Goal: Information Seeking & Learning: Learn about a topic

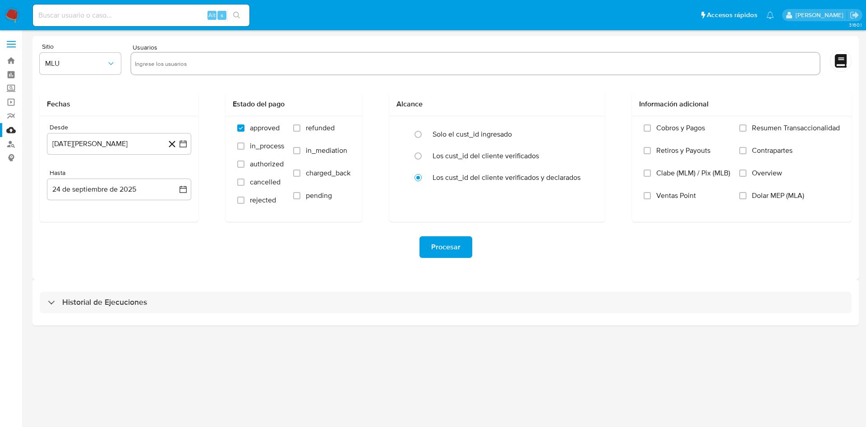
click at [112, 14] on input at bounding box center [141, 15] width 217 height 12
paste input "1480015528"
type input "1480015528"
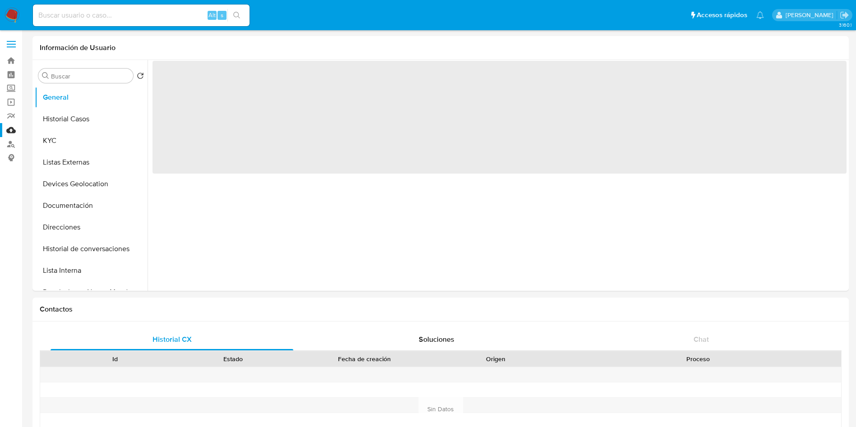
select select "10"
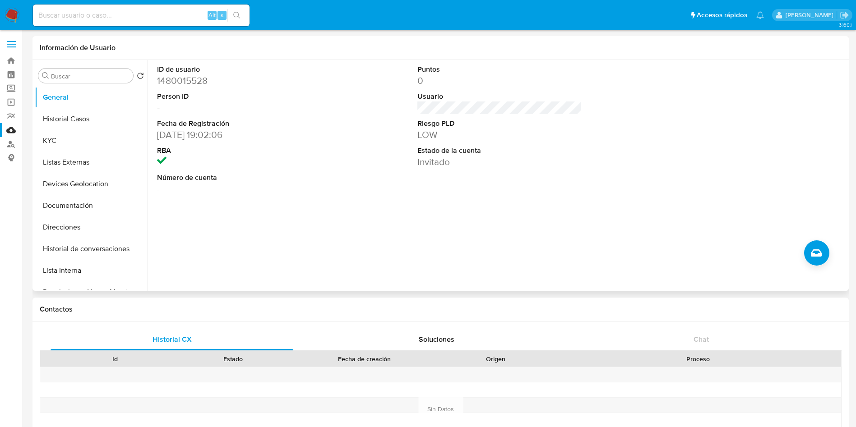
click at [171, 129] on dd "[DATE] 19:02:06" at bounding box center [239, 135] width 165 height 13
drag, startPoint x: 158, startPoint y: 134, endPoint x: 202, endPoint y: 132, distance: 43.8
click at [202, 132] on dd "[DATE] 19:02:06" at bounding box center [239, 135] width 165 height 13
copy dd "[DATE]"
click at [223, 173] on dt "Número de cuenta" at bounding box center [239, 178] width 165 height 10
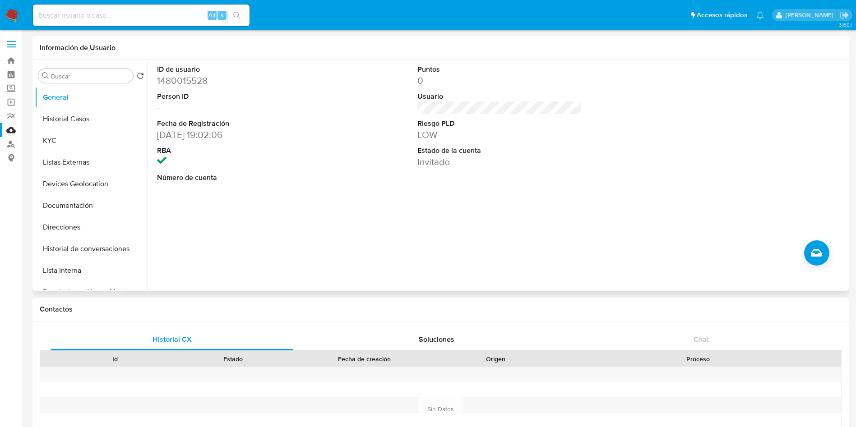
click at [415, 240] on div "ID de usuario 1480015528 Person ID - Fecha de Registración 13/09/2023 19:02:06 …" at bounding box center [497, 175] width 699 height 231
click at [78, 122] on button "Historial Casos" at bounding box center [88, 119] width 106 height 22
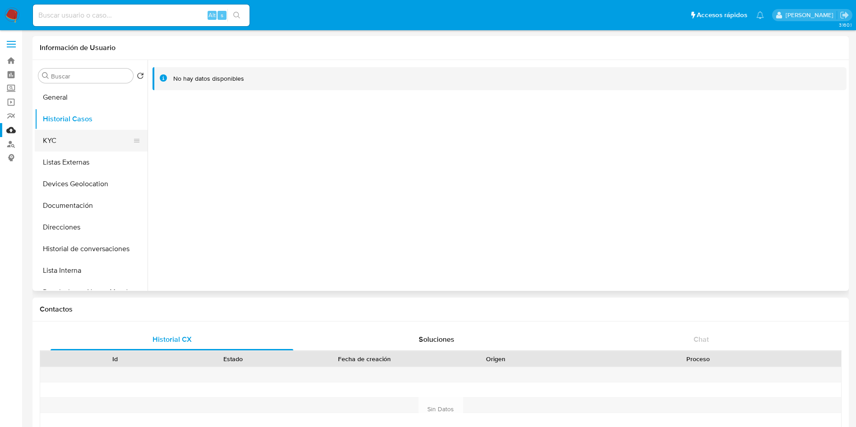
click at [63, 145] on button "KYC" at bounding box center [88, 141] width 106 height 22
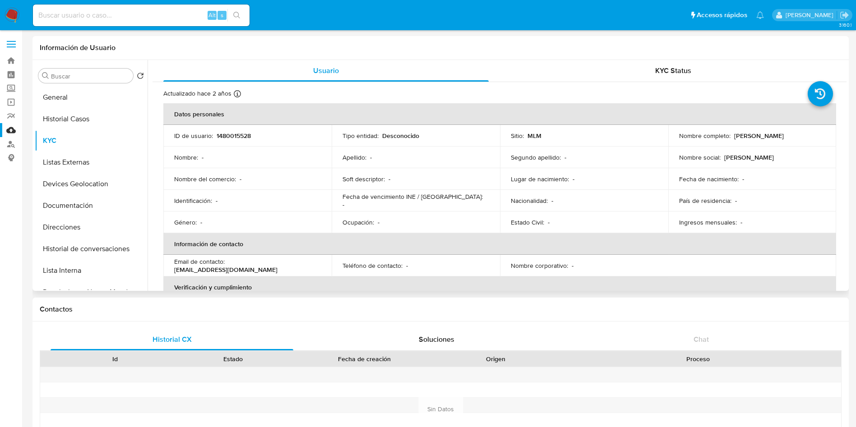
click at [622, 217] on td "Estado Civil : -" at bounding box center [584, 223] width 168 height 22
click at [74, 118] on button "Historial Casos" at bounding box center [88, 119] width 106 height 22
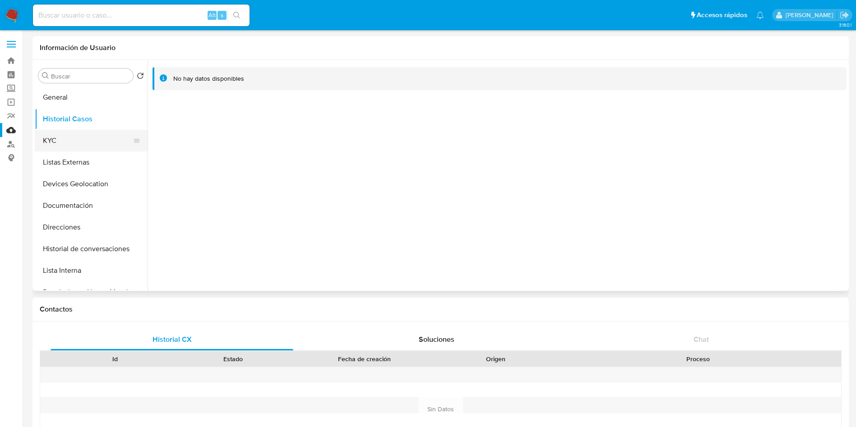
click at [57, 134] on button "KYC" at bounding box center [88, 141] width 106 height 22
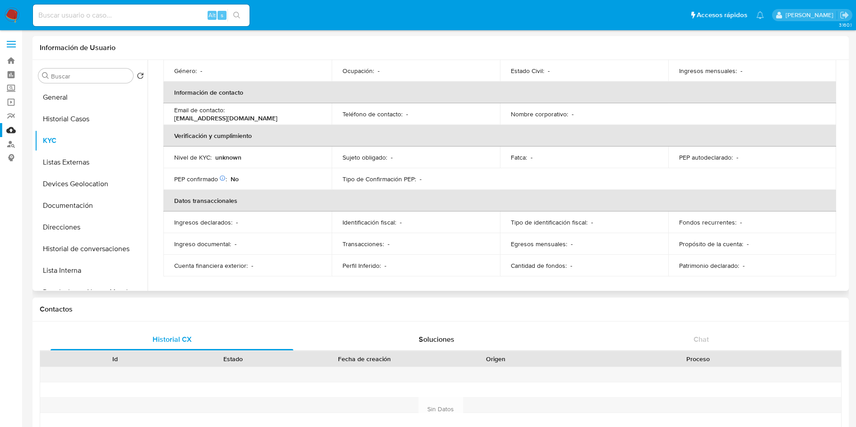
click at [264, 130] on th "Verificación y cumplimiento" at bounding box center [499, 136] width 673 height 22
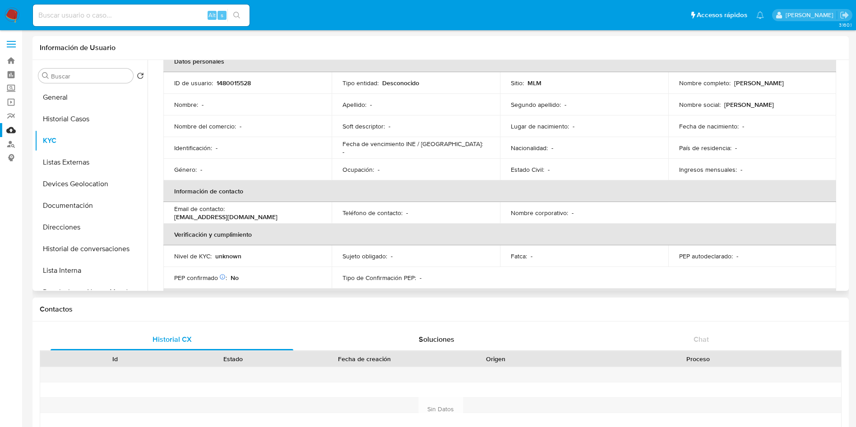
scroll to position [84, 0]
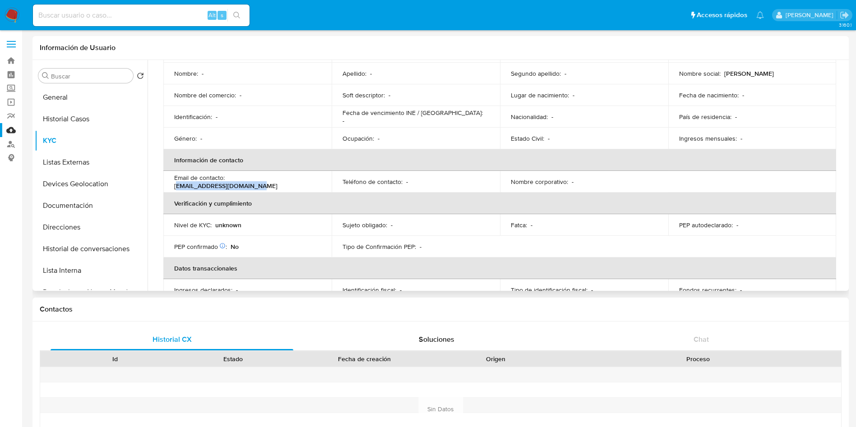
drag, startPoint x: 231, startPoint y: 183, endPoint x: 308, endPoint y: 183, distance: 77.1
click at [277, 183] on p "paco_espinoza1@hotmail.com" at bounding box center [225, 186] width 103 height 8
drag, startPoint x: 313, startPoint y: 178, endPoint x: 239, endPoint y: 184, distance: 73.8
click at [227, 180] on div "Email de contacto : paco_espinoza1@hotmail.com" at bounding box center [247, 182] width 147 height 16
copy p "paco_espinoza1@hotmail.com"
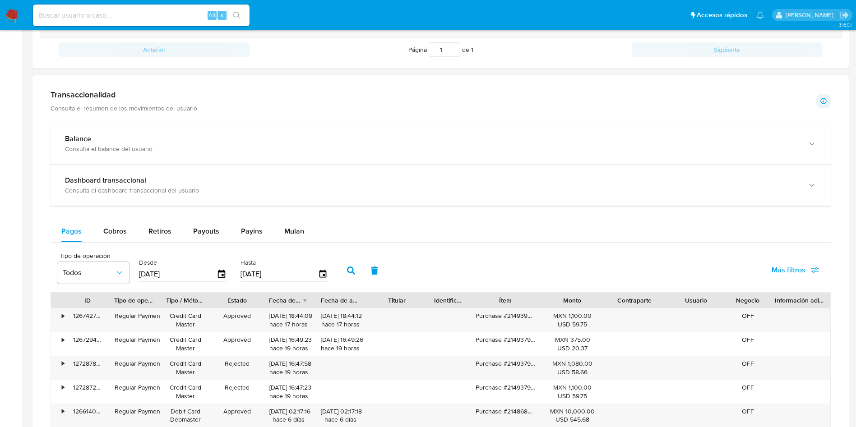
scroll to position [406, 0]
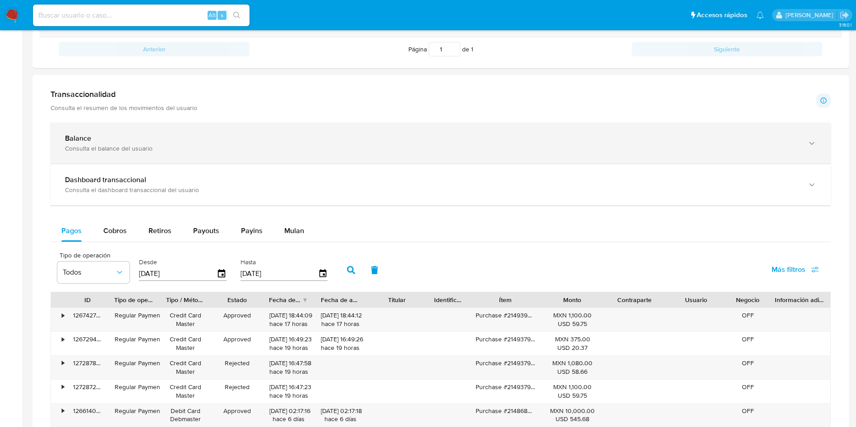
click at [136, 138] on div "Balance" at bounding box center [431, 138] width 733 height 9
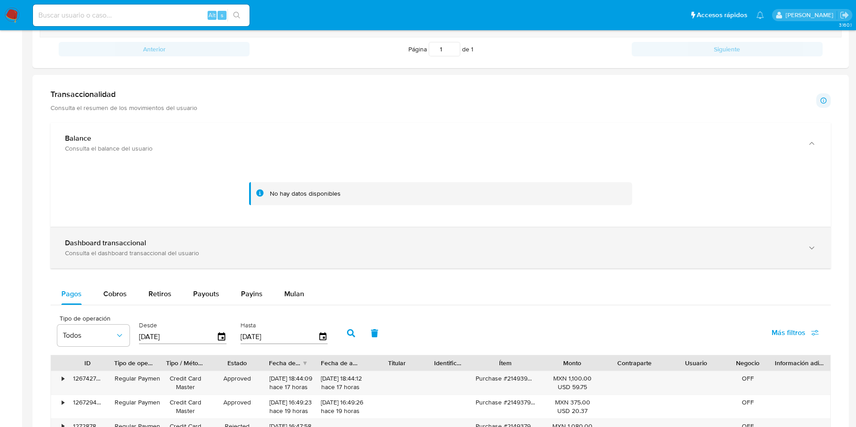
click at [423, 247] on div "Dashboard transaccional" at bounding box center [431, 243] width 733 height 9
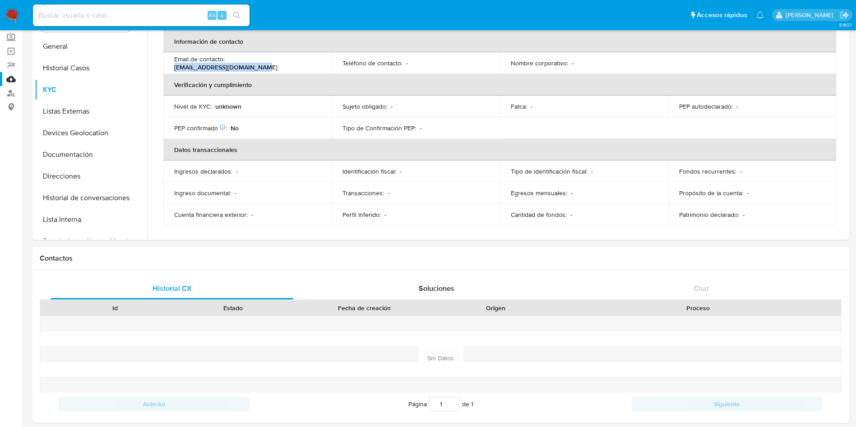
scroll to position [0, 0]
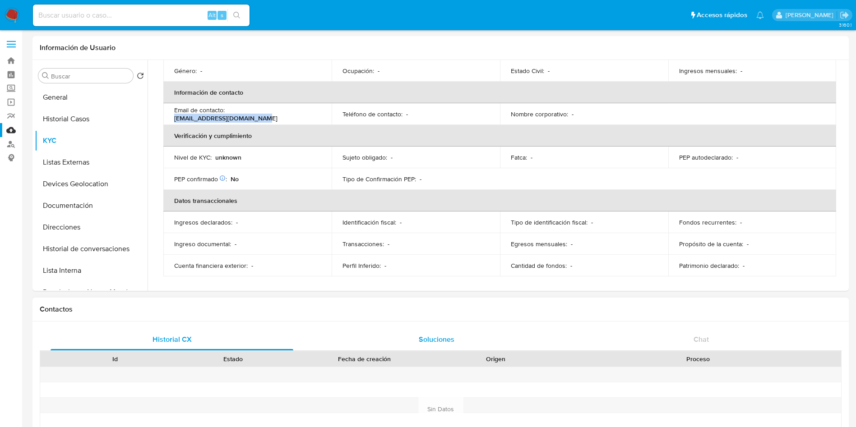
click at [430, 336] on span "Soluciones" at bounding box center [437, 339] width 36 height 10
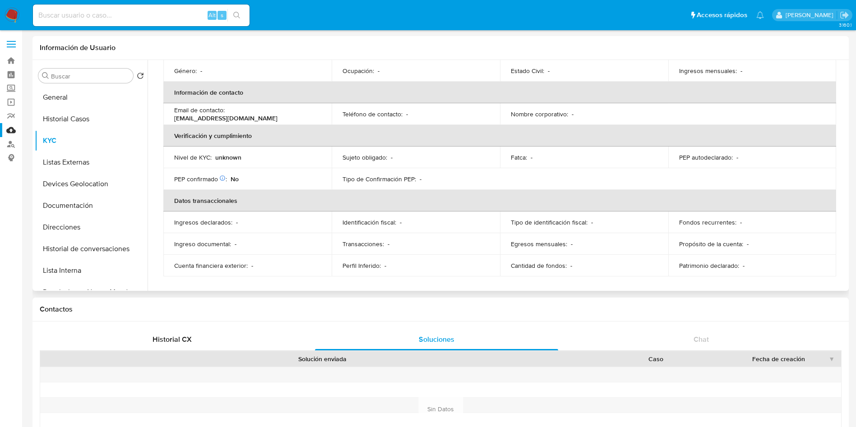
click at [276, 164] on td "Nivel de KYC : unknown" at bounding box center [247, 158] width 168 height 22
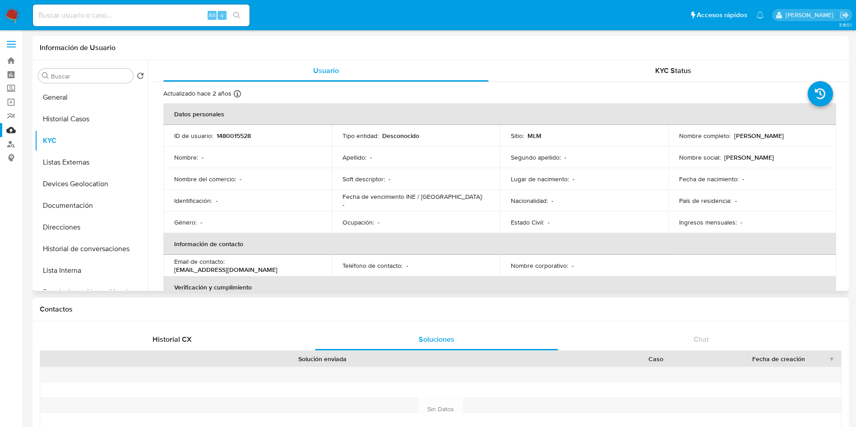
click at [238, 134] on p "1480015528" at bounding box center [234, 136] width 34 height 8
copy p "1480015528"
click at [48, 93] on button "General" at bounding box center [88, 98] width 106 height 22
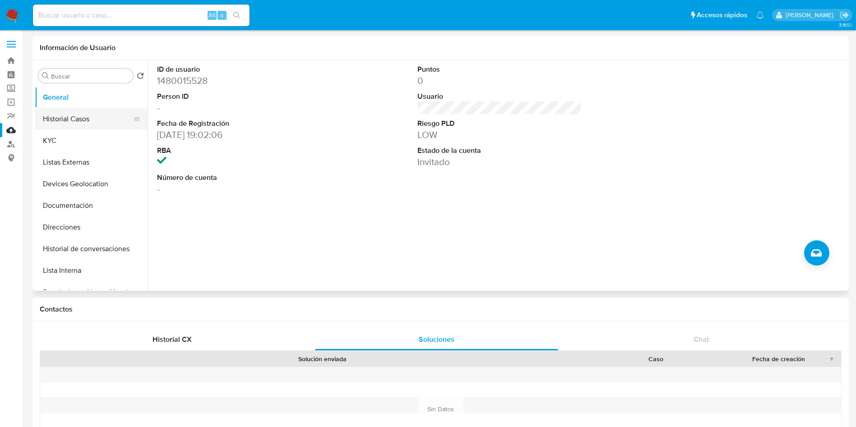
click at [89, 114] on button "Historial Casos" at bounding box center [88, 119] width 106 height 22
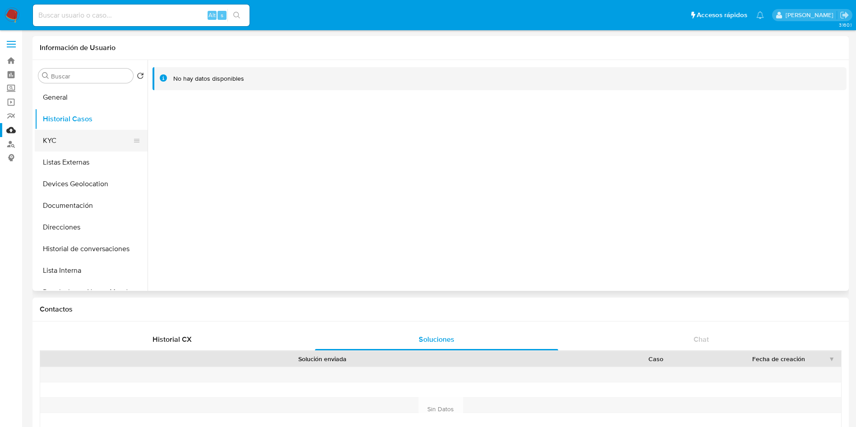
click at [44, 133] on button "KYC" at bounding box center [88, 141] width 106 height 22
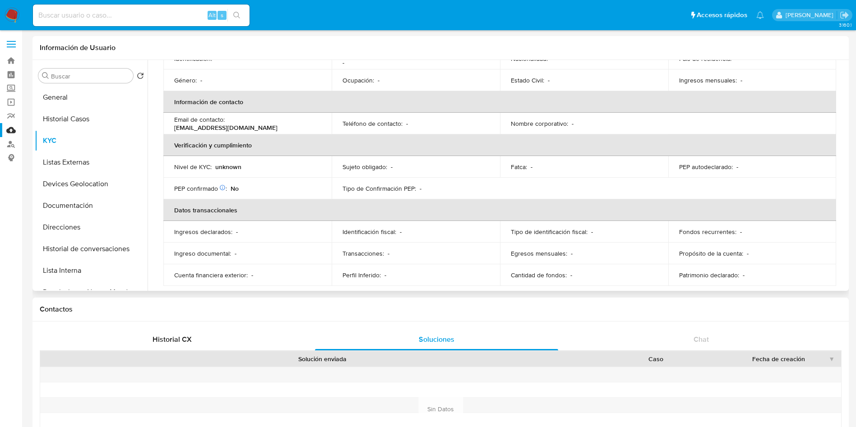
scroll to position [152, 0]
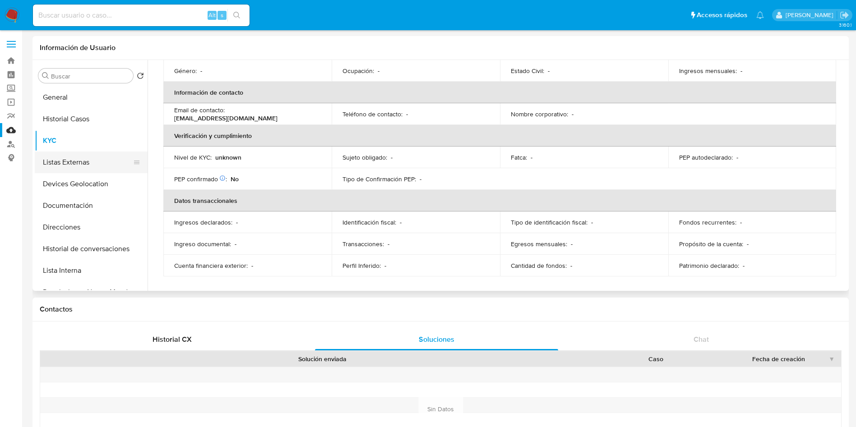
click at [60, 160] on button "Listas Externas" at bounding box center [88, 163] width 106 height 22
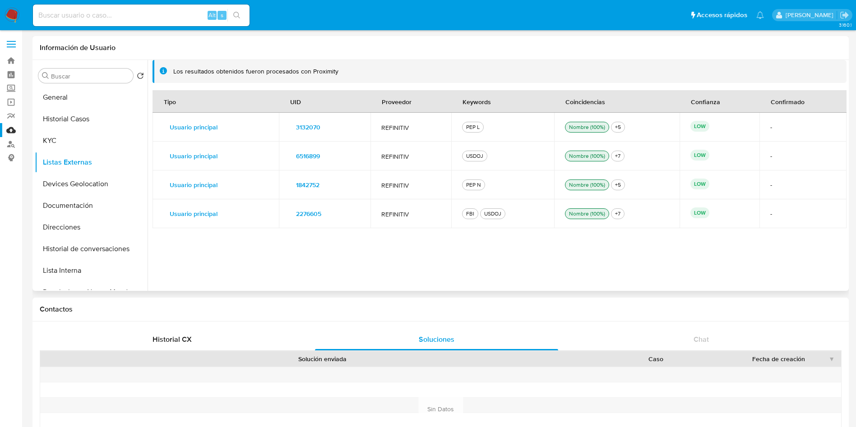
click at [471, 258] on div "Tipo UID Proveedor Keywords Coincidencias Confianza Confirmado Usuario principa…" at bounding box center [499, 185] width 694 height 191
click at [689, 278] on div "Tipo UID Proveedor Keywords Coincidencias Confianza Confirmado Usuario principa…" at bounding box center [499, 185] width 694 height 191
click at [80, 183] on button "Devices Geolocation" at bounding box center [88, 184] width 106 height 22
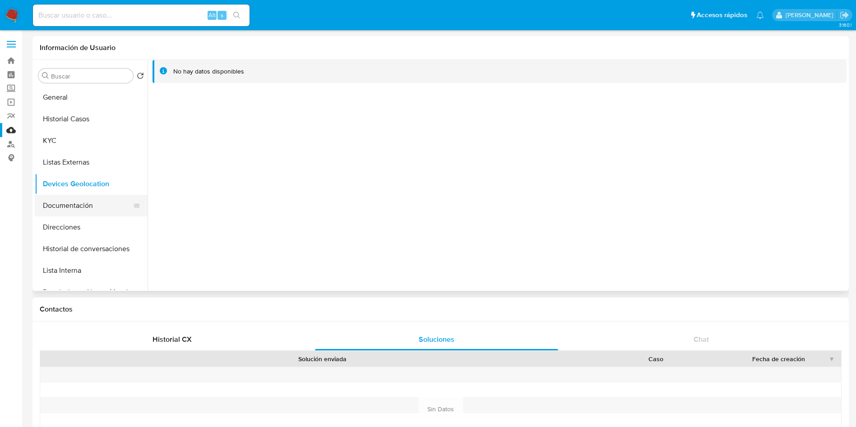
click at [51, 204] on button "Documentación" at bounding box center [88, 206] width 106 height 22
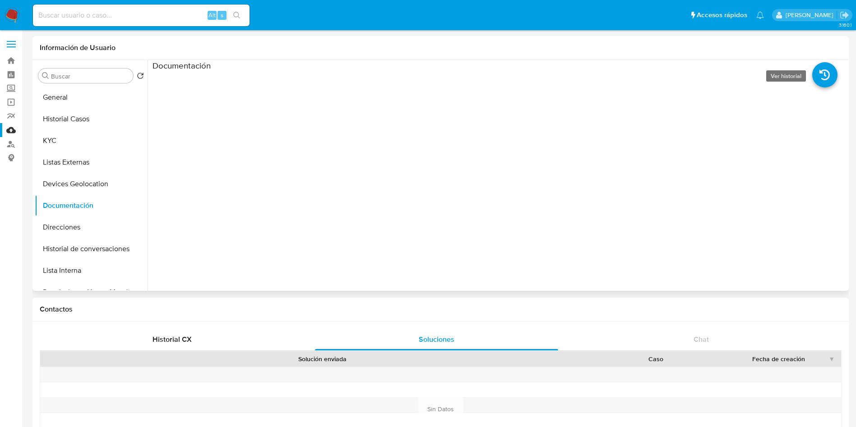
click at [826, 75] on icon at bounding box center [824, 74] width 25 height 25
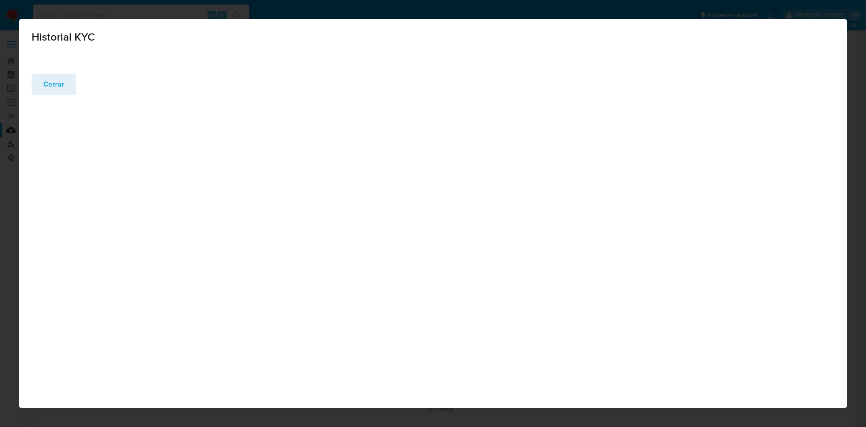
click at [59, 79] on span "Cerrar" at bounding box center [53, 84] width 21 height 20
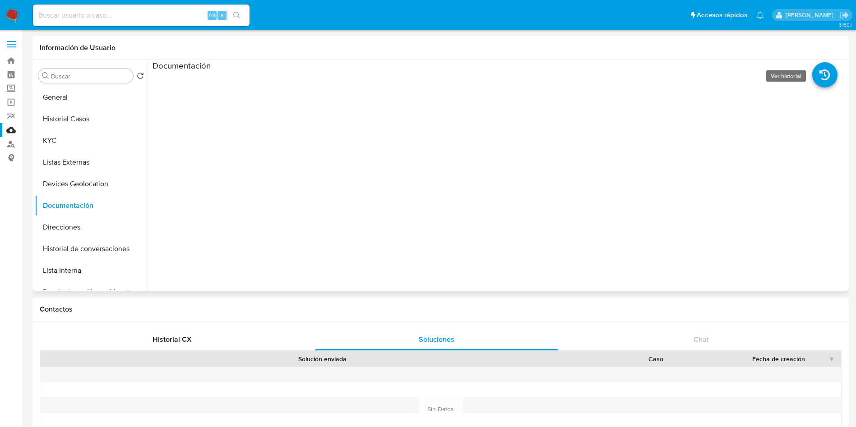
click at [827, 69] on icon at bounding box center [824, 74] width 25 height 25
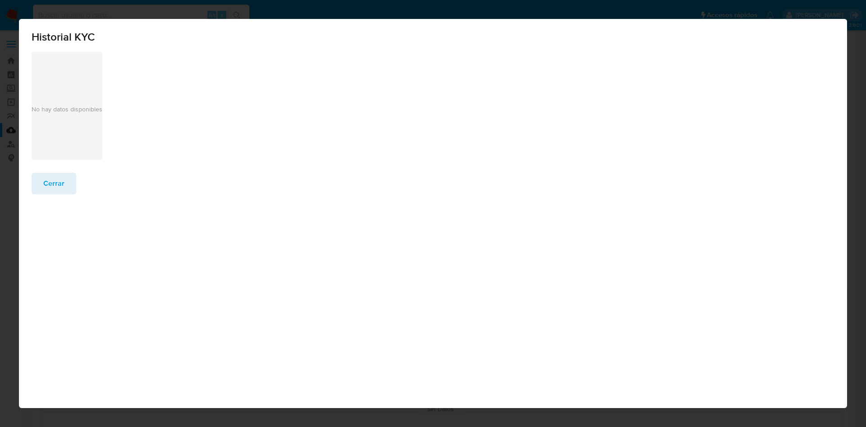
click at [59, 186] on span "Cerrar" at bounding box center [53, 184] width 21 height 20
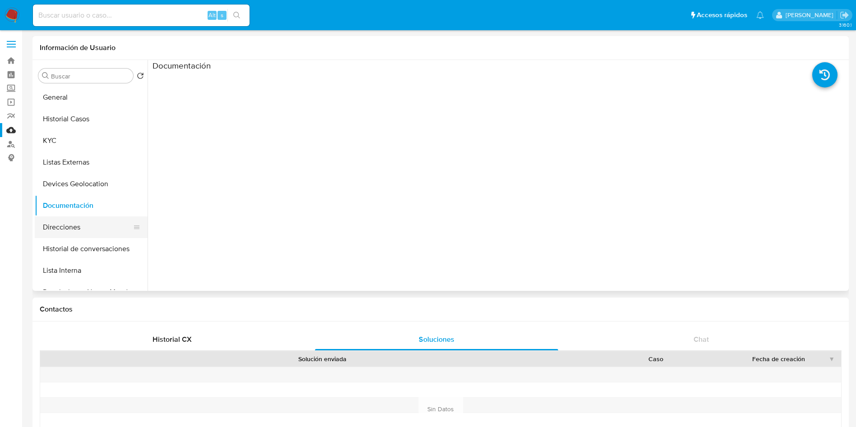
click at [66, 219] on button "Direcciones" at bounding box center [88, 228] width 106 height 22
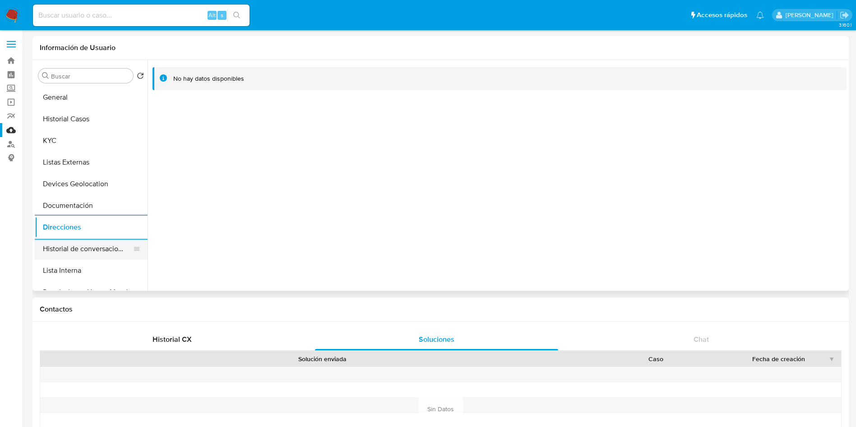
click at [88, 249] on button "Historial de conversaciones" at bounding box center [88, 249] width 106 height 22
click at [171, 207] on div at bounding box center [497, 175] width 699 height 231
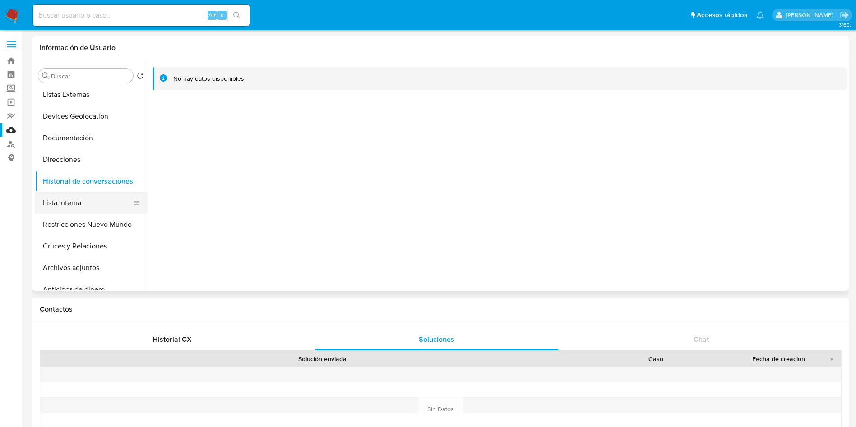
click at [92, 203] on button "Lista Interna" at bounding box center [88, 203] width 106 height 22
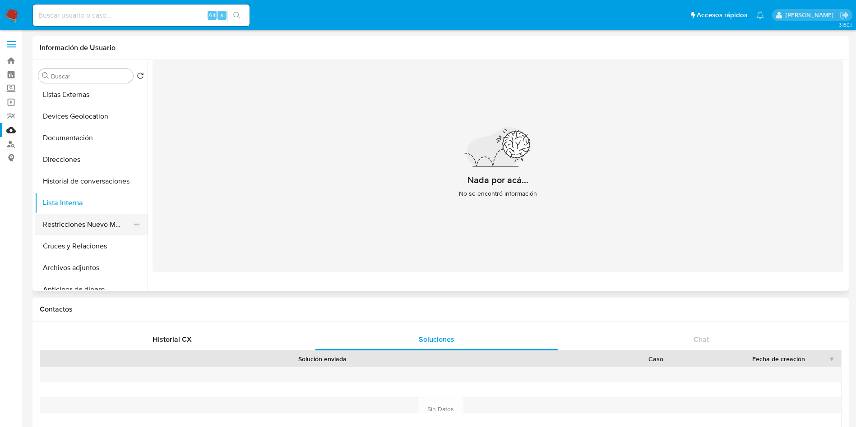
click at [108, 225] on button "Restricciones Nuevo Mundo" at bounding box center [88, 225] width 106 height 22
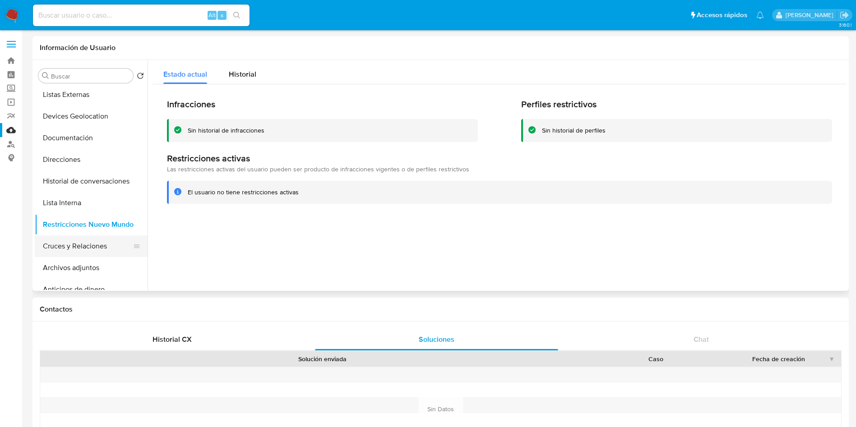
click at [75, 240] on button "Cruces y Relaciones" at bounding box center [88, 246] width 106 height 22
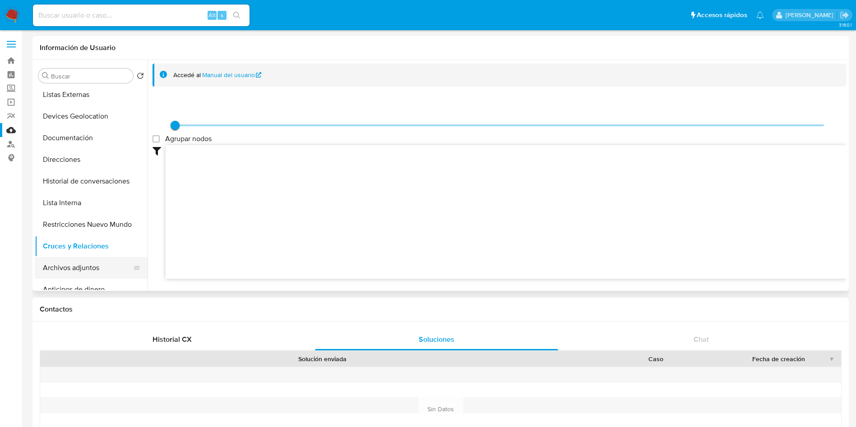
click at [89, 273] on button "Archivos adjuntos" at bounding box center [88, 268] width 106 height 22
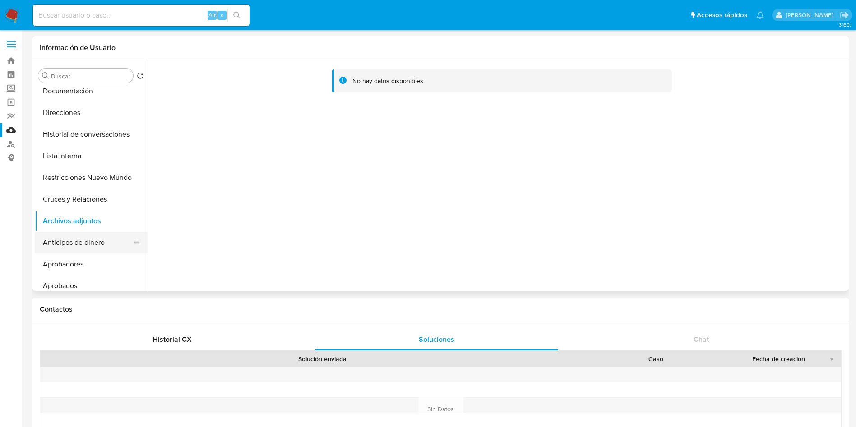
scroll to position [135, 0]
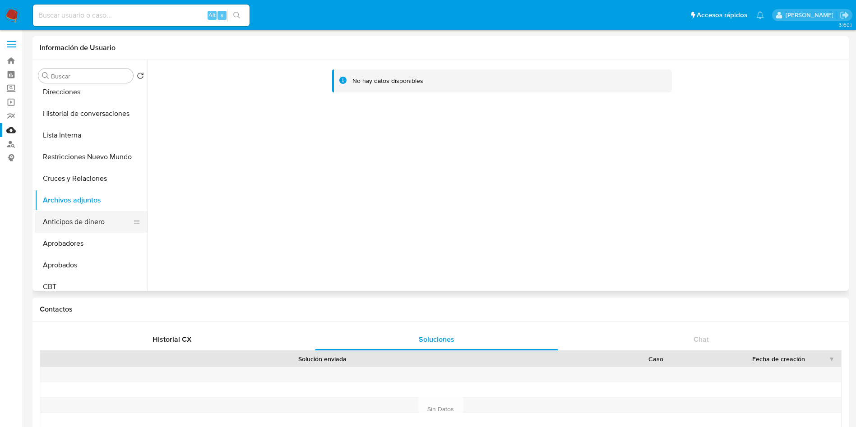
click at [72, 219] on button "Anticipos de dinero" at bounding box center [88, 222] width 106 height 22
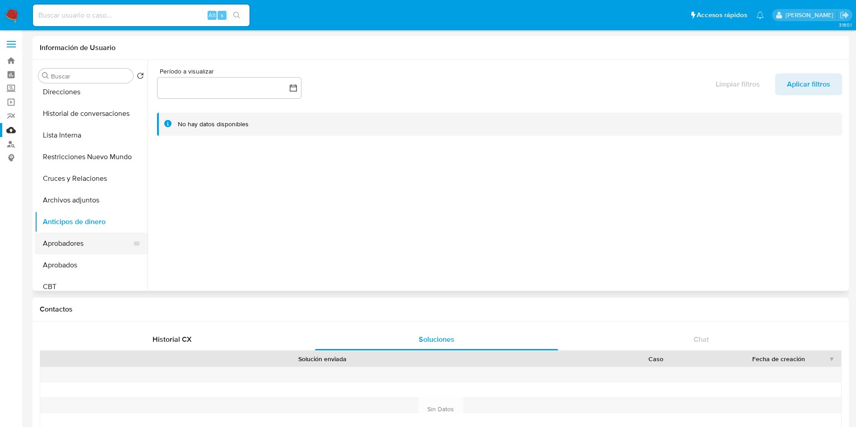
click at [73, 236] on button "Aprobadores" at bounding box center [88, 244] width 106 height 22
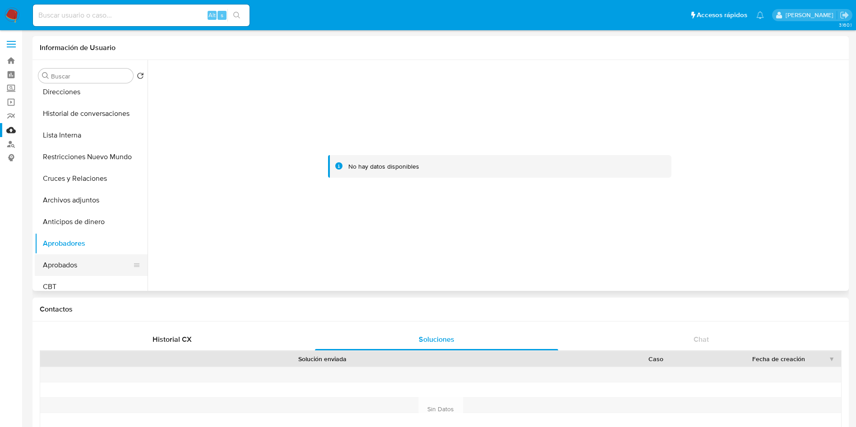
click at [82, 265] on button "Aprobados" at bounding box center [88, 265] width 106 height 22
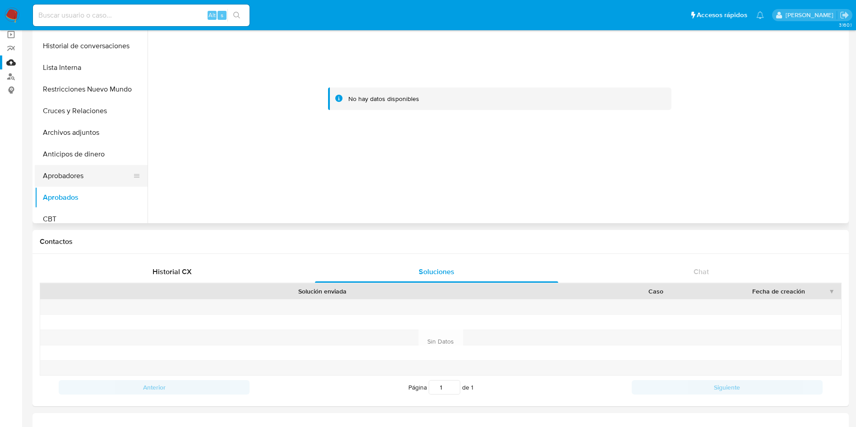
scroll to position [203, 0]
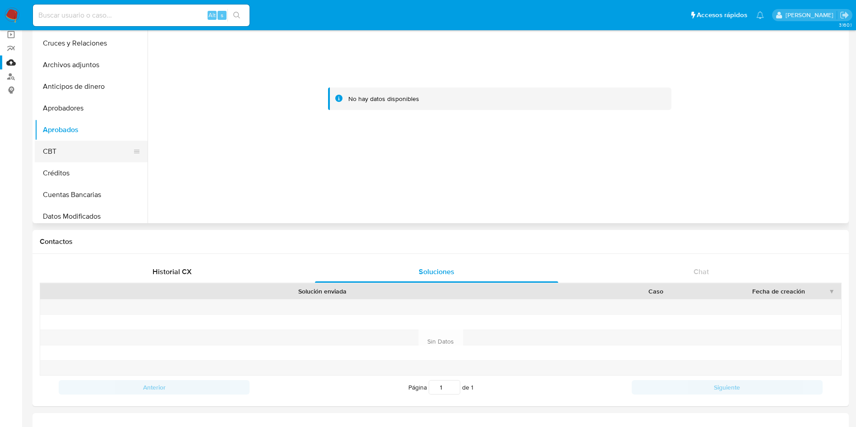
click at [78, 149] on button "CBT" at bounding box center [88, 152] width 106 height 22
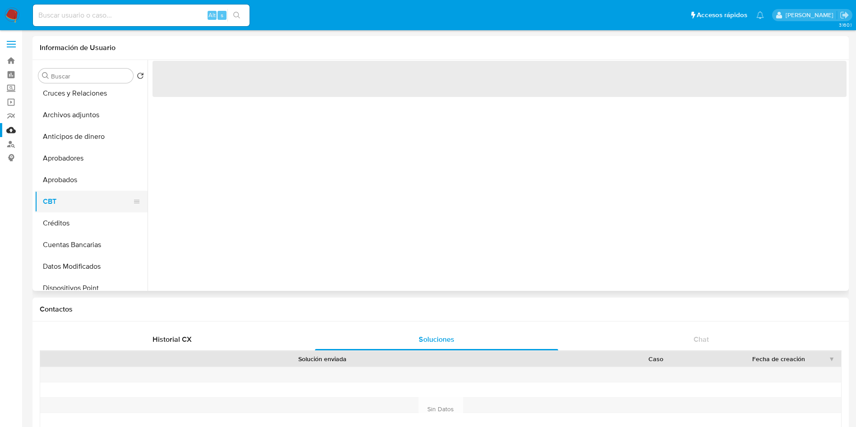
scroll to position [271, 0]
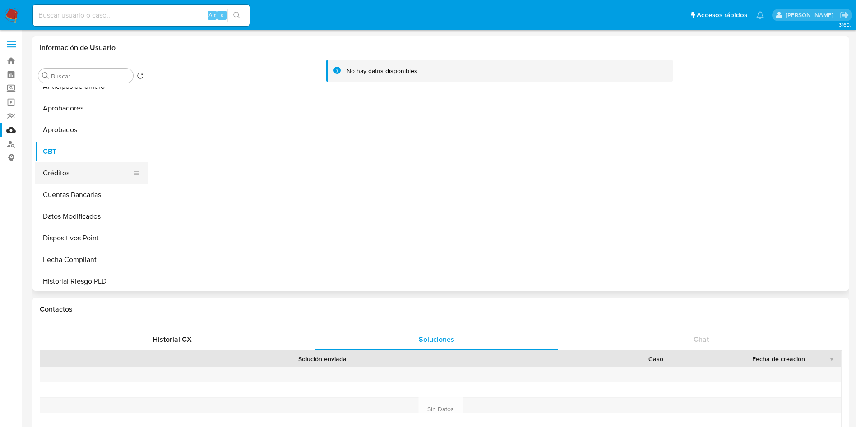
click at [92, 173] on button "Créditos" at bounding box center [88, 173] width 106 height 22
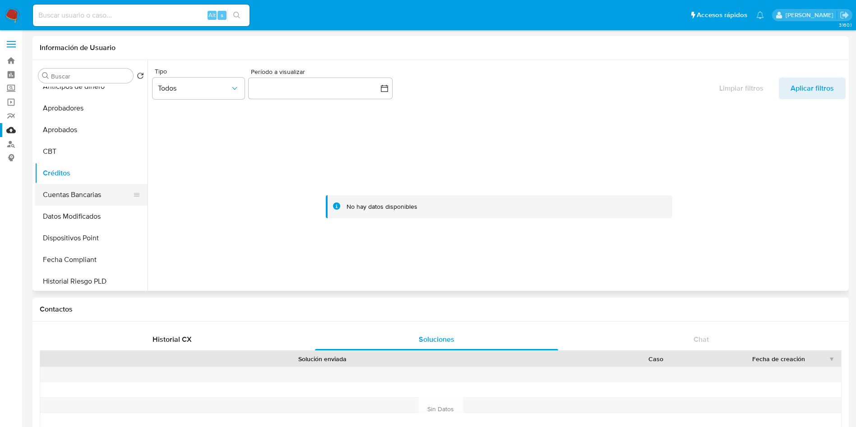
click at [81, 197] on button "Cuentas Bancarias" at bounding box center [88, 195] width 106 height 22
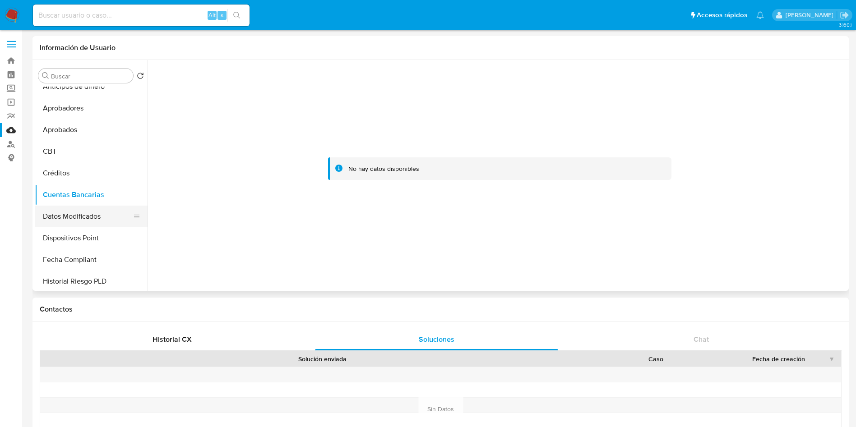
click at [67, 216] on button "Datos Modificados" at bounding box center [88, 217] width 106 height 22
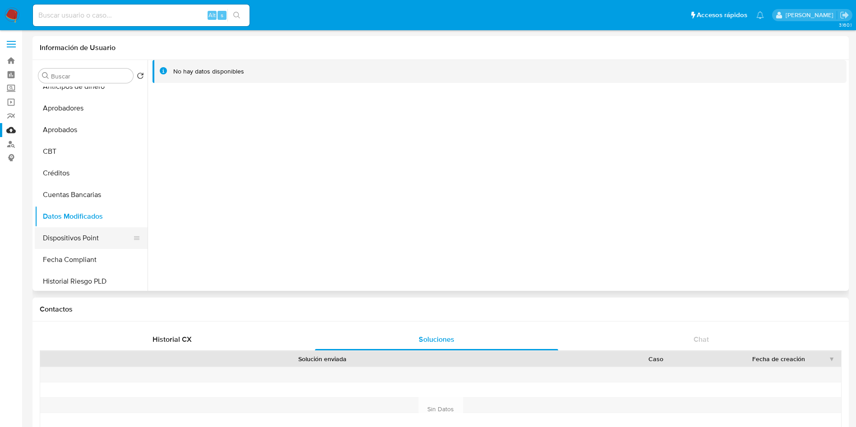
click at [78, 240] on button "Dispositivos Point" at bounding box center [88, 238] width 106 height 22
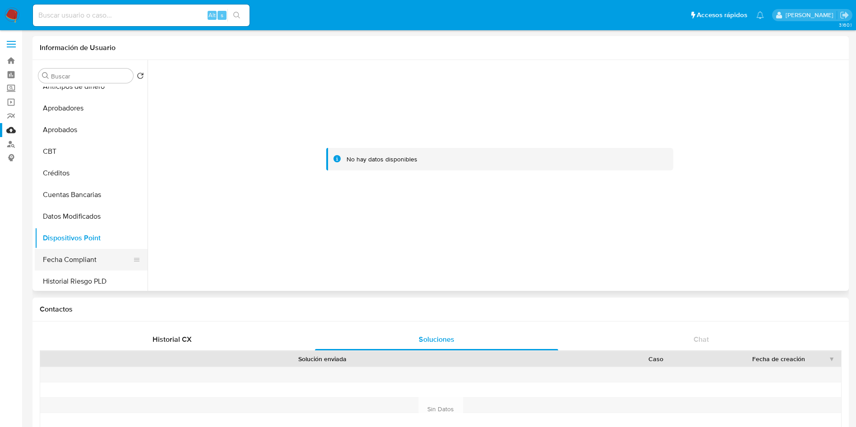
click at [98, 260] on button "Fecha Compliant" at bounding box center [88, 260] width 106 height 22
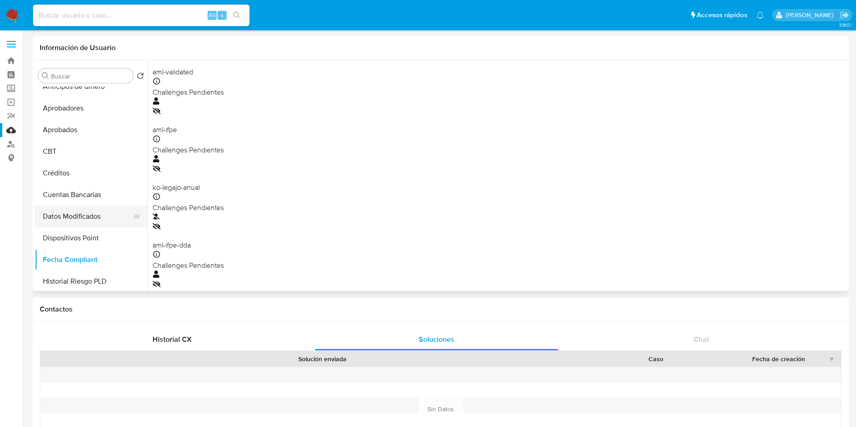
scroll to position [338, 0]
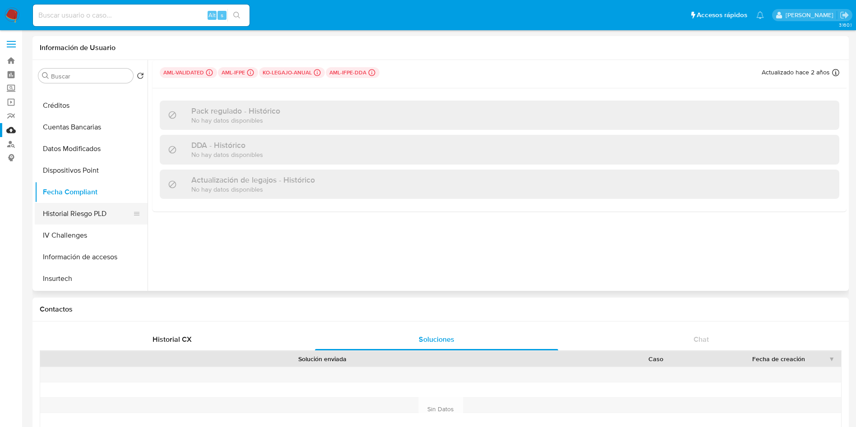
click at [103, 212] on button "Historial Riesgo PLD" at bounding box center [88, 214] width 106 height 22
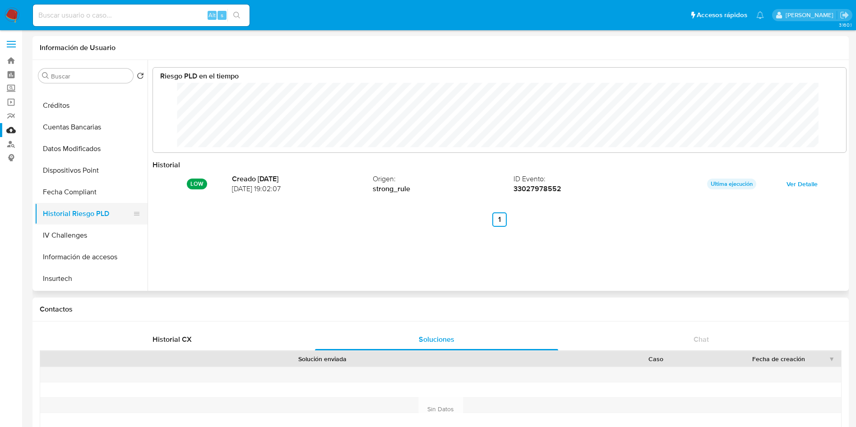
scroll to position [68, 675]
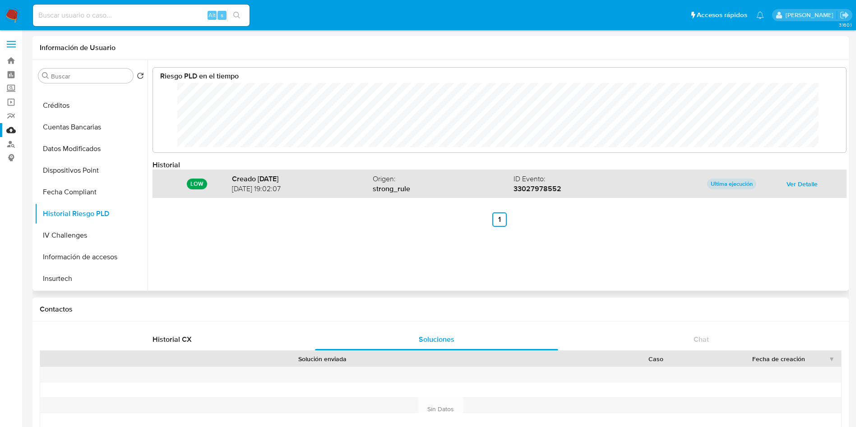
click at [732, 183] on p "Ultima ejecución" at bounding box center [731, 184] width 49 height 11
click at [803, 186] on span "Ver Detalle" at bounding box center [801, 184] width 31 height 13
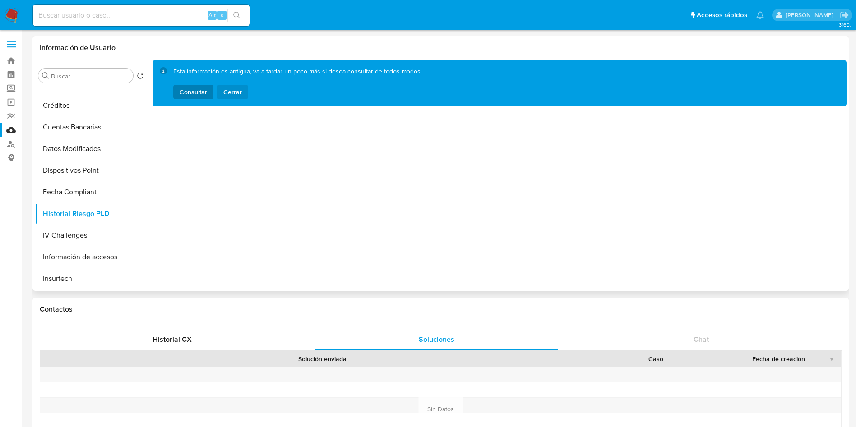
click at [235, 97] on span "Cerrar" at bounding box center [232, 92] width 18 height 14
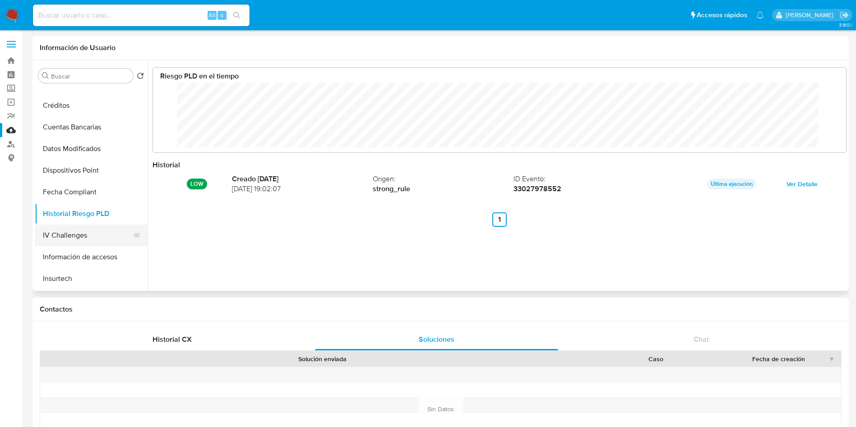
click at [80, 232] on button "IV Challenges" at bounding box center [88, 236] width 106 height 22
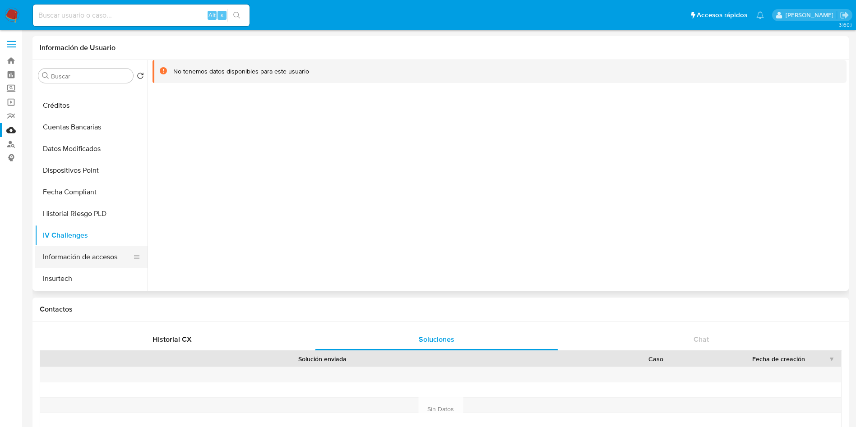
click at [84, 260] on button "Información de accesos" at bounding box center [88, 257] width 106 height 22
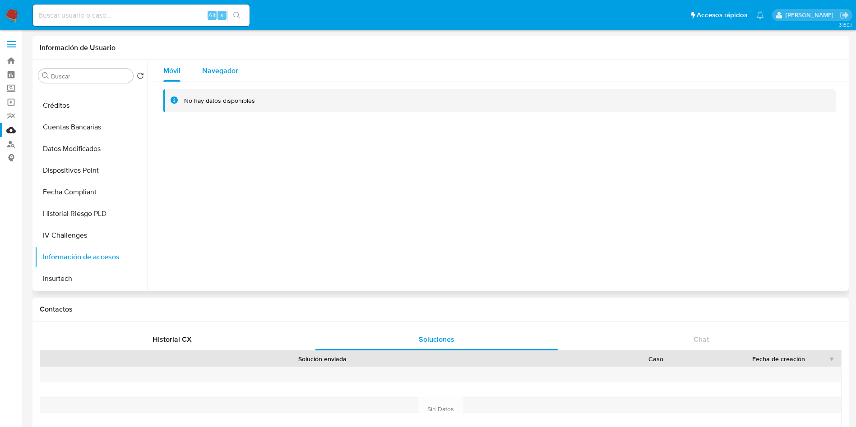
click at [221, 75] on span "Navegador" at bounding box center [220, 70] width 36 height 10
click at [176, 74] on span "Móvil" at bounding box center [171, 70] width 17 height 10
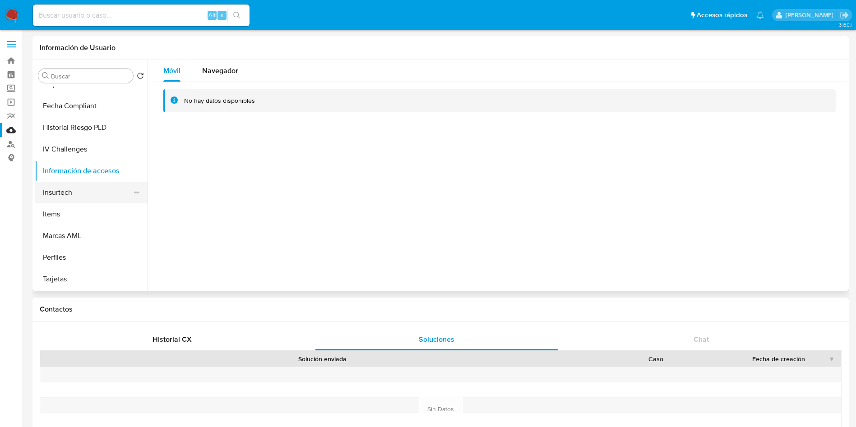
click at [91, 194] on button "Insurtech" at bounding box center [88, 193] width 106 height 22
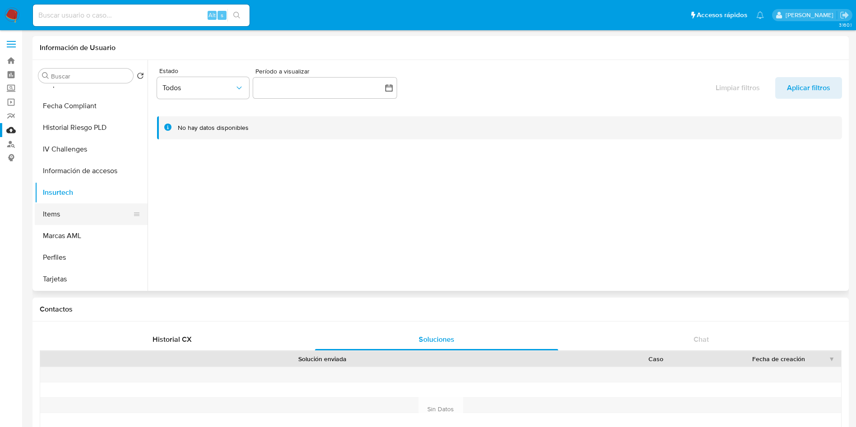
click at [87, 208] on button "Items" at bounding box center [88, 214] width 106 height 22
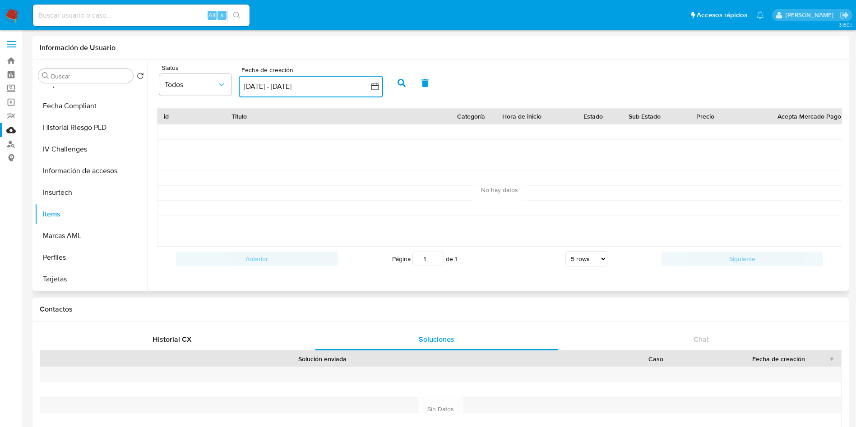
click at [375, 90] on icon "button" at bounding box center [374, 86] width 9 height 9
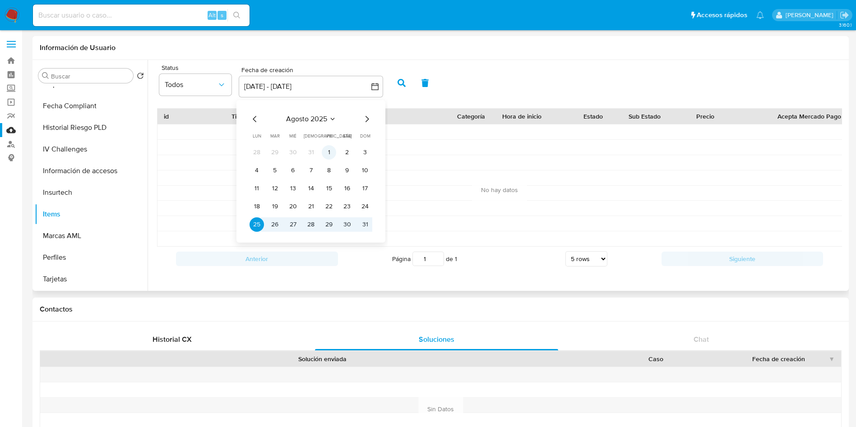
click at [326, 146] on button "1" at bounding box center [329, 152] width 14 height 14
click at [449, 227] on div at bounding box center [338, 223] width 226 height 15
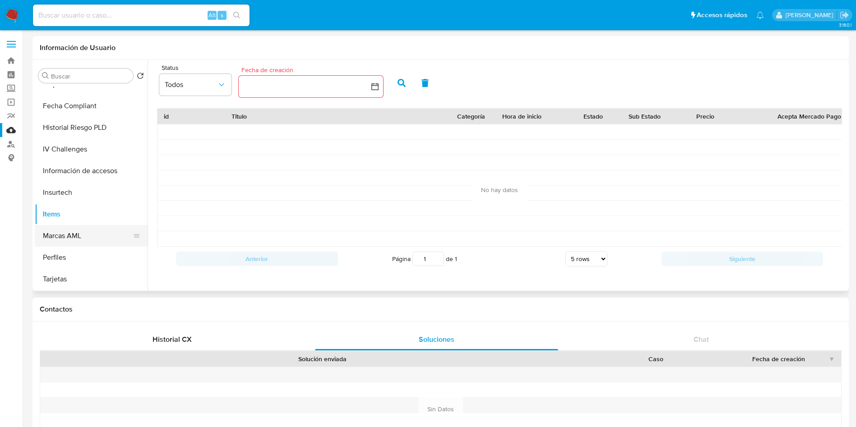
click at [81, 239] on button "Marcas AML" at bounding box center [88, 236] width 106 height 22
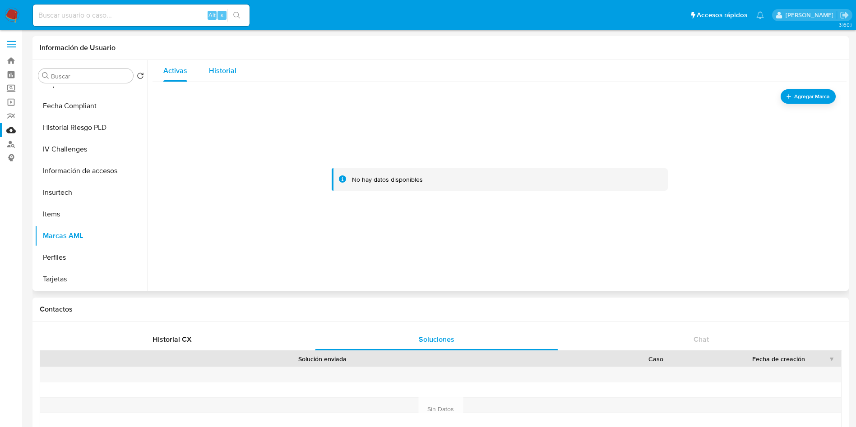
click at [215, 79] on div "Historial" at bounding box center [223, 71] width 28 height 22
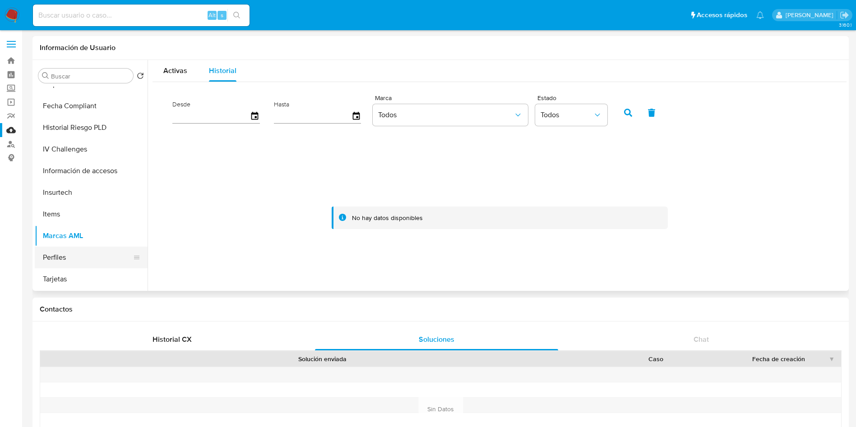
click at [80, 254] on button "Perfiles" at bounding box center [88, 258] width 106 height 22
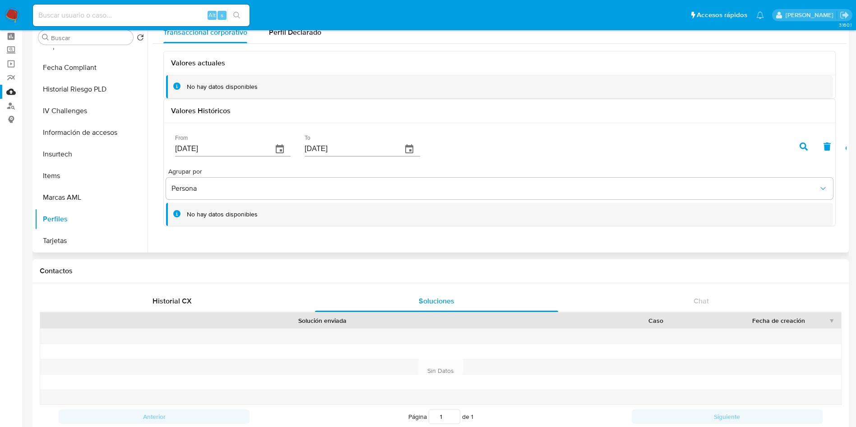
scroll to position [0, 0]
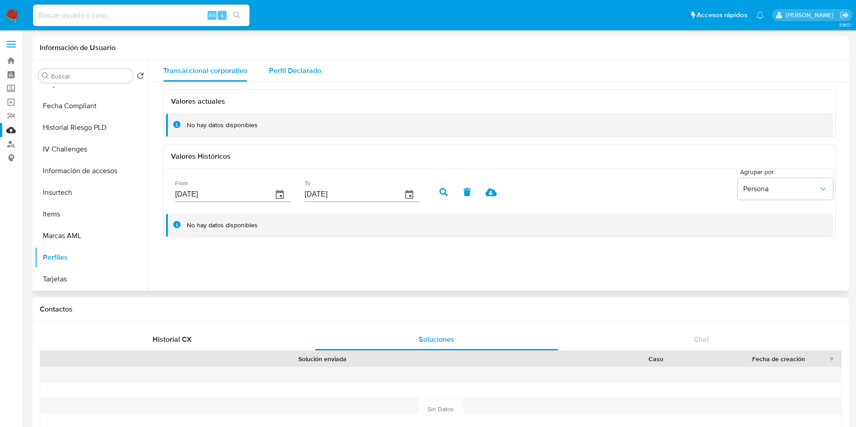
click at [289, 70] on span "Perfil Declarado" at bounding box center [295, 70] width 52 height 10
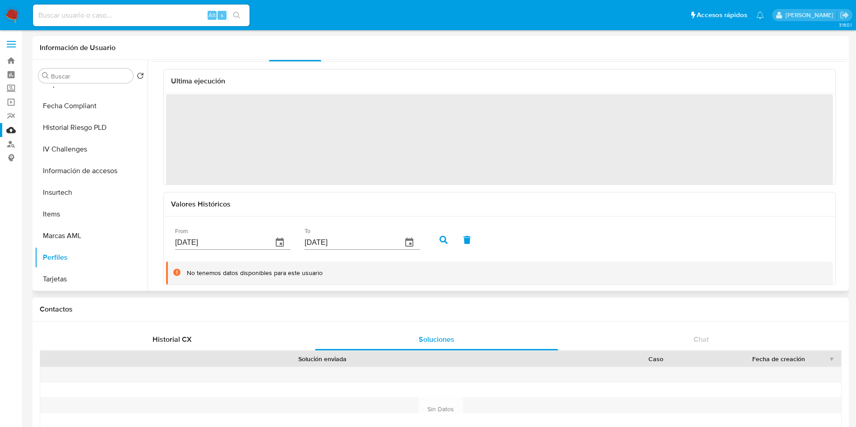
scroll to position [26, 0]
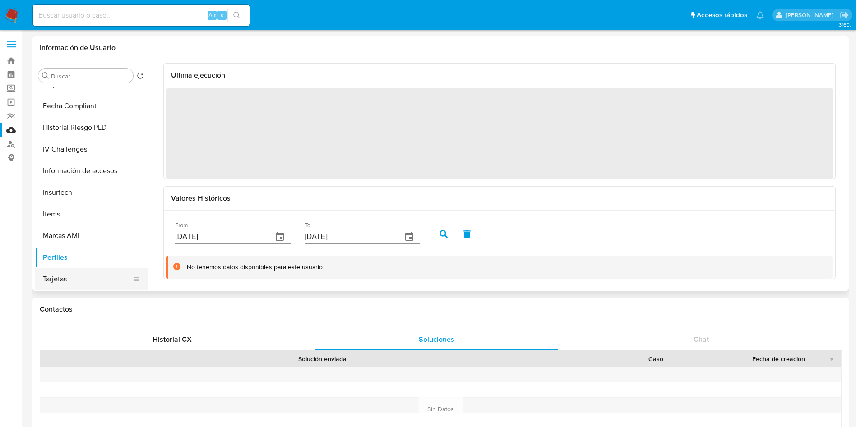
click at [74, 275] on button "Tarjetas" at bounding box center [88, 279] width 106 height 22
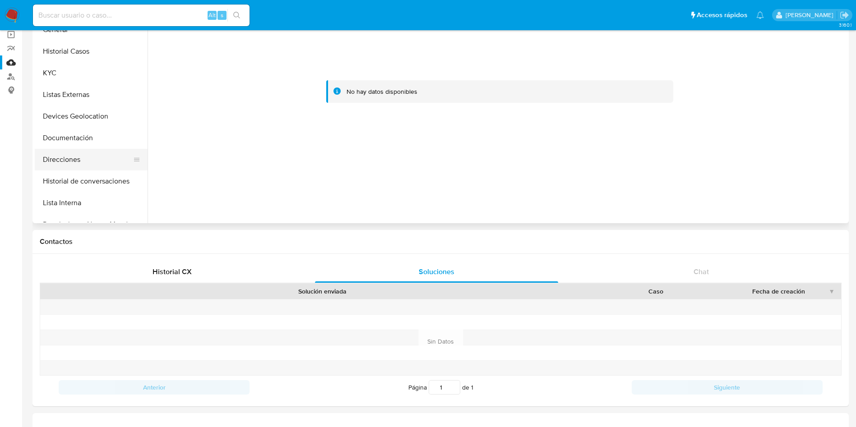
scroll to position [0, 0]
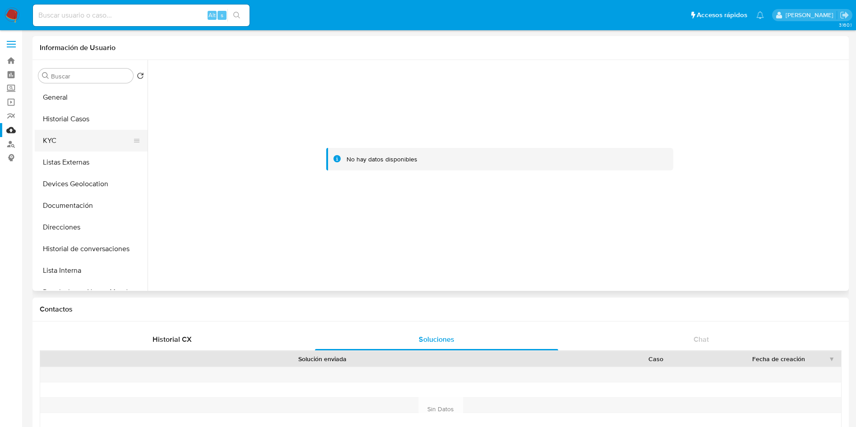
click at [66, 140] on button "KYC" at bounding box center [88, 141] width 106 height 22
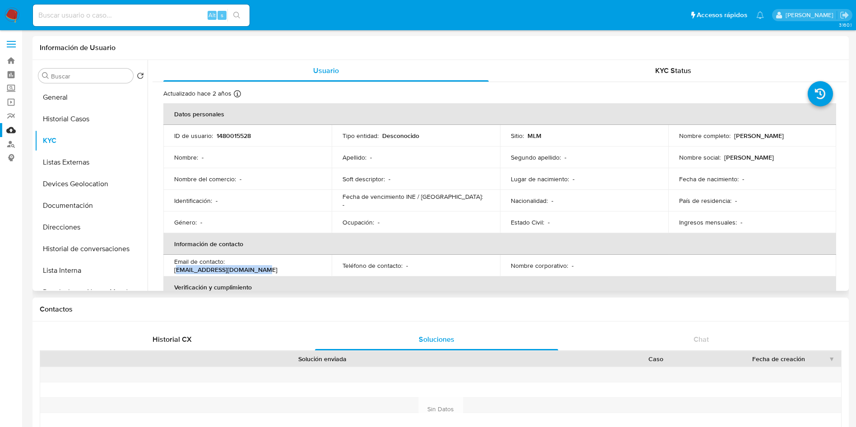
drag, startPoint x: 230, startPoint y: 265, endPoint x: 314, endPoint y: 265, distance: 83.4
click at [314, 265] on div "Email de contacto : paco_espinoza1@hotmail.com" at bounding box center [247, 266] width 147 height 16
drag, startPoint x: 228, startPoint y: 265, endPoint x: 320, endPoint y: 271, distance: 92.2
click at [318, 269] on div "Email de contacto : paco_espinoza1@hotmail.com" at bounding box center [247, 266] width 147 height 16
copy p "paco_espinoza1@hotmail.com"
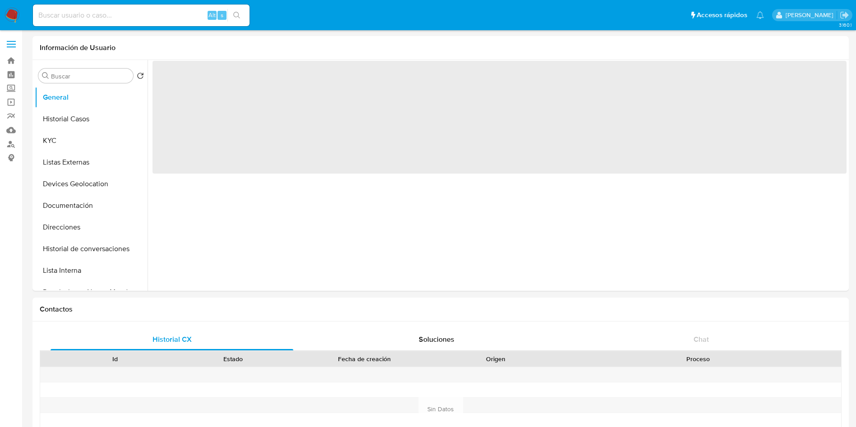
select select "10"
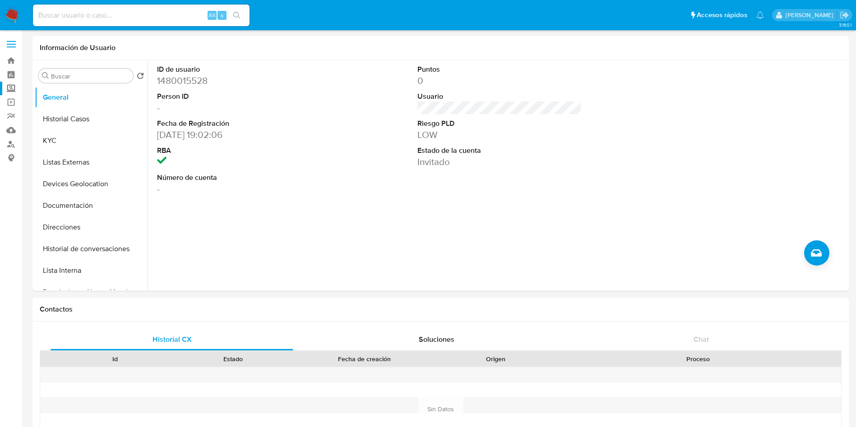
click at [13, 91] on label "Screening" at bounding box center [53, 89] width 107 height 14
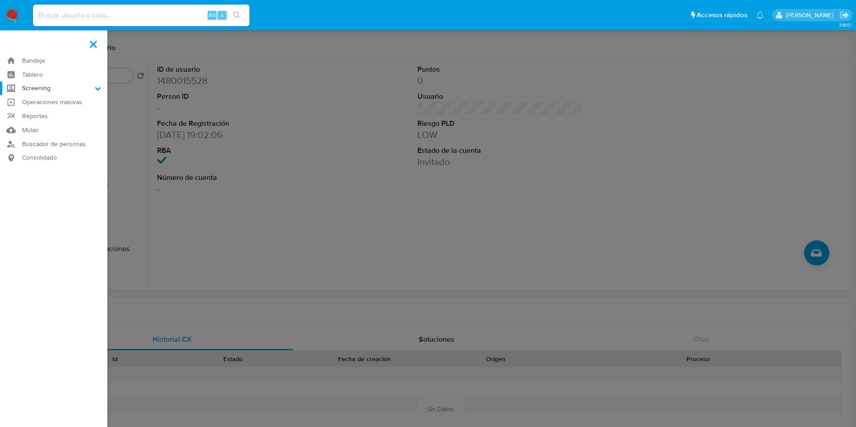
click at [0, 0] on input "Screening" at bounding box center [0, 0] width 0 height 0
click at [52, 124] on link "Herramientas" at bounding box center [53, 123] width 107 height 11
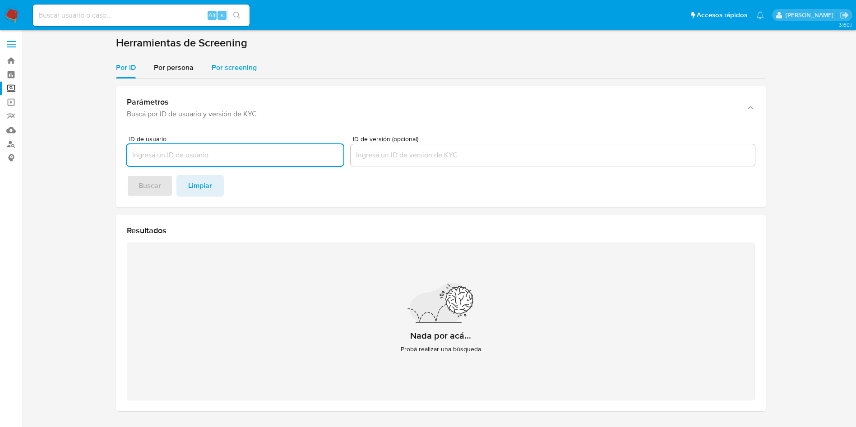
click at [251, 65] on span "Por screening" at bounding box center [234, 67] width 45 height 10
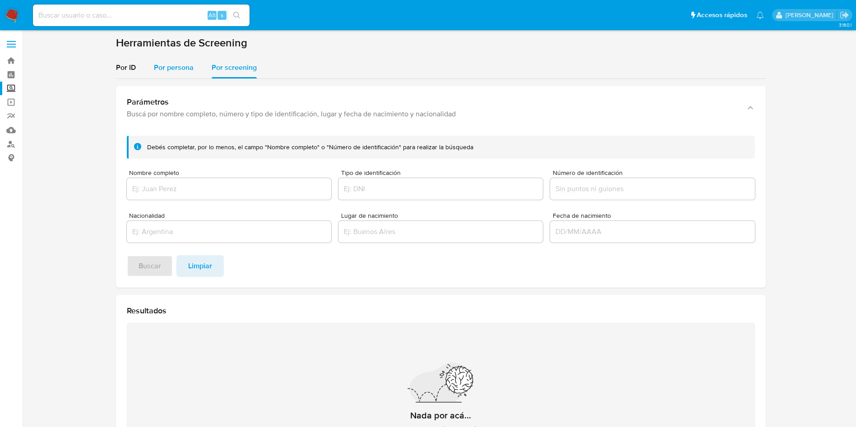
click at [162, 64] on span "Por persona" at bounding box center [174, 67] width 40 height 10
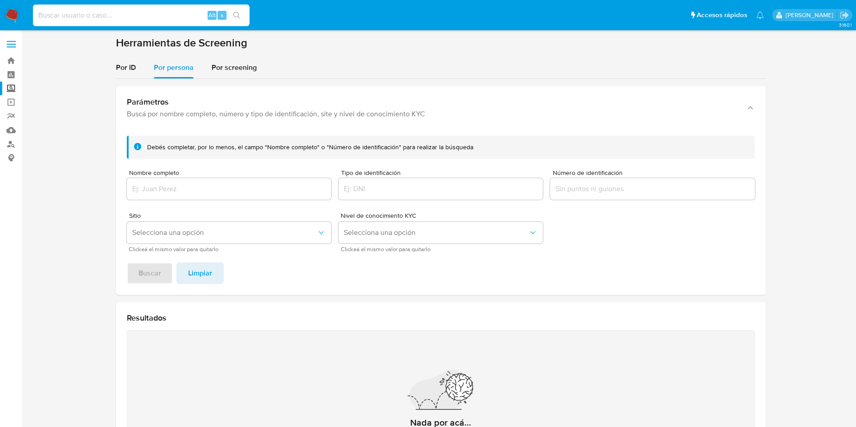
click at [135, 11] on input at bounding box center [141, 15] width 217 height 12
paste input "1618244637"
type input "1618244637"
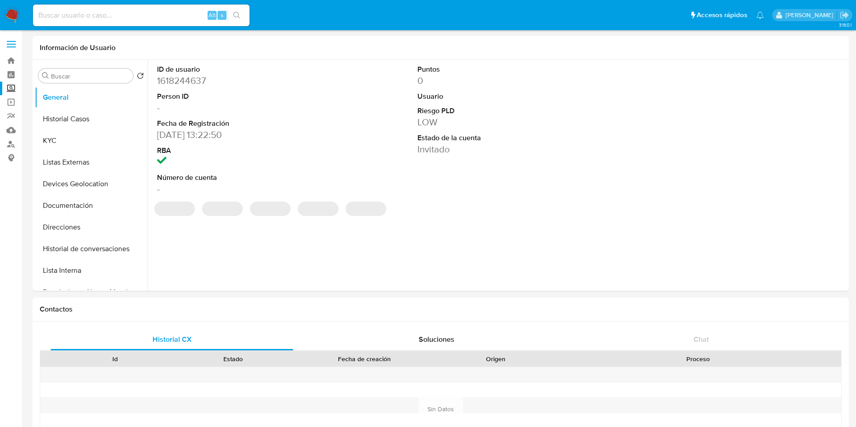
select select "10"
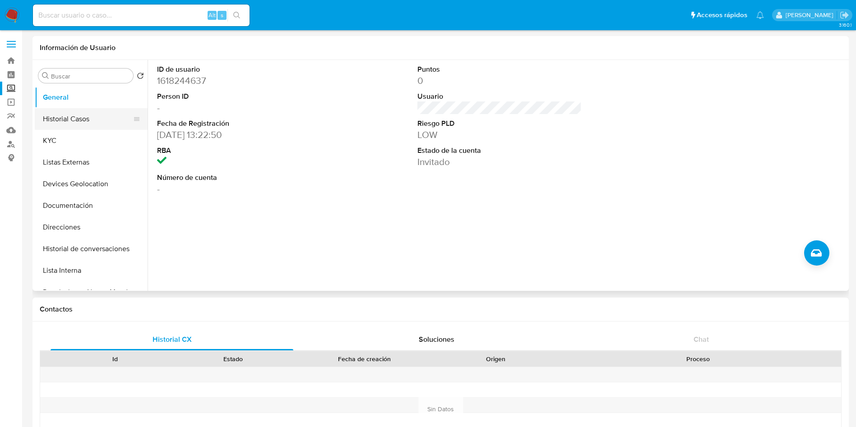
click at [66, 121] on button "Historial Casos" at bounding box center [88, 119] width 106 height 22
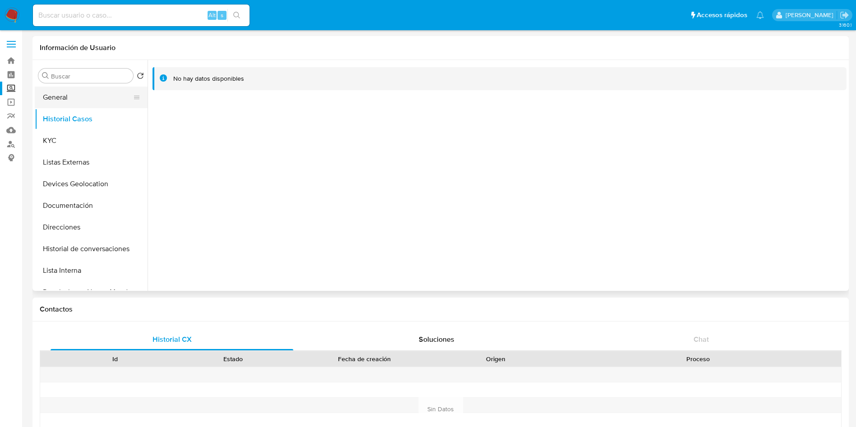
click at [68, 97] on button "General" at bounding box center [88, 98] width 106 height 22
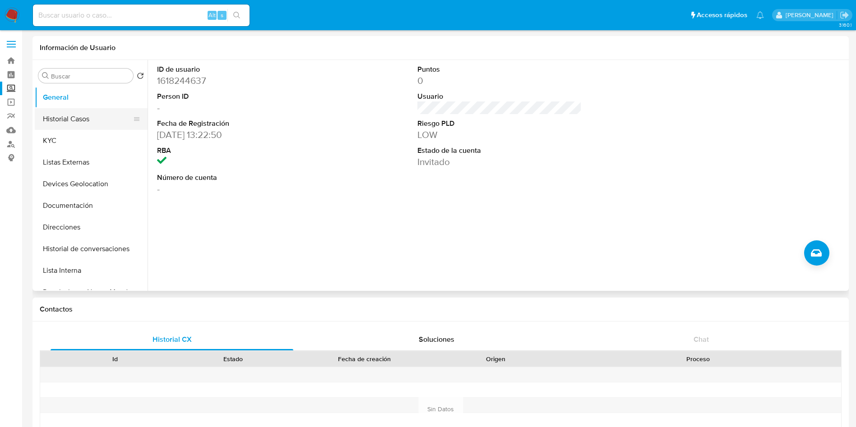
click at [91, 121] on button "Historial Casos" at bounding box center [88, 119] width 106 height 22
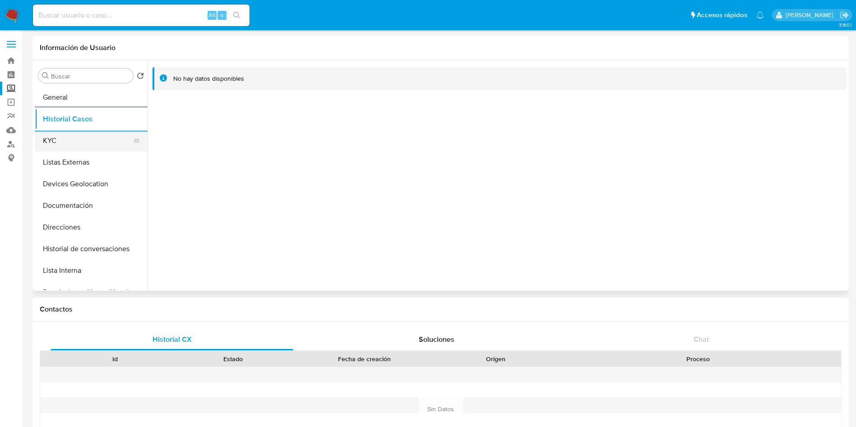
click at [72, 139] on button "KYC" at bounding box center [88, 141] width 106 height 22
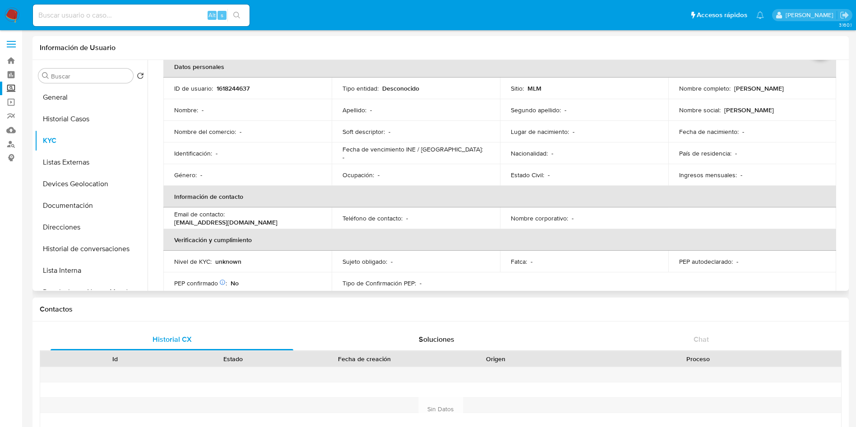
scroll to position [68, 0]
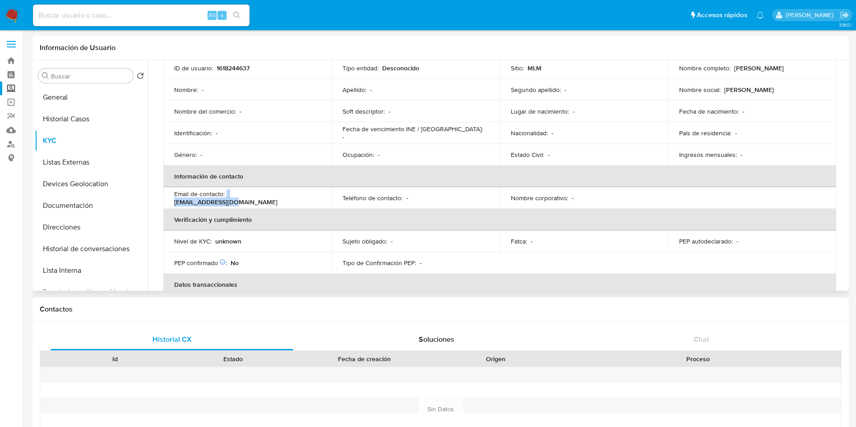
drag, startPoint x: 299, startPoint y: 197, endPoint x: 226, endPoint y: 196, distance: 72.2
click at [226, 196] on div "Email de contacto : v3mike@hotmail.com" at bounding box center [247, 198] width 147 height 16
copy div "v3mike@hotmail.com"
click at [140, 13] on input at bounding box center [141, 15] width 217 height 12
paste input "1480015528"
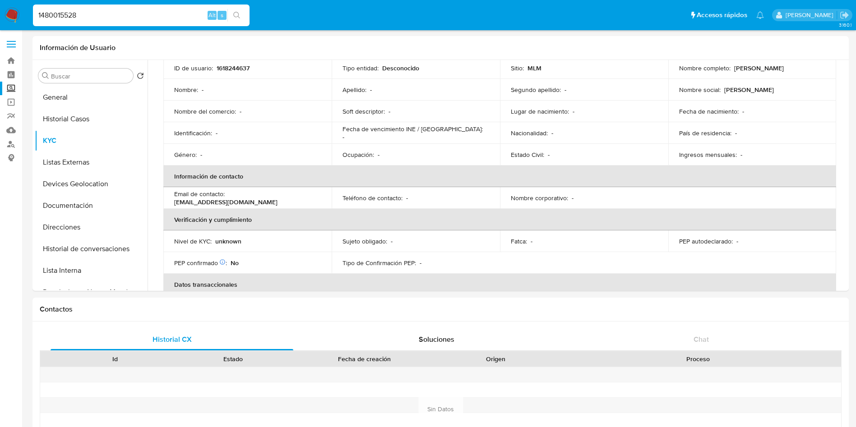
type input "1480015528"
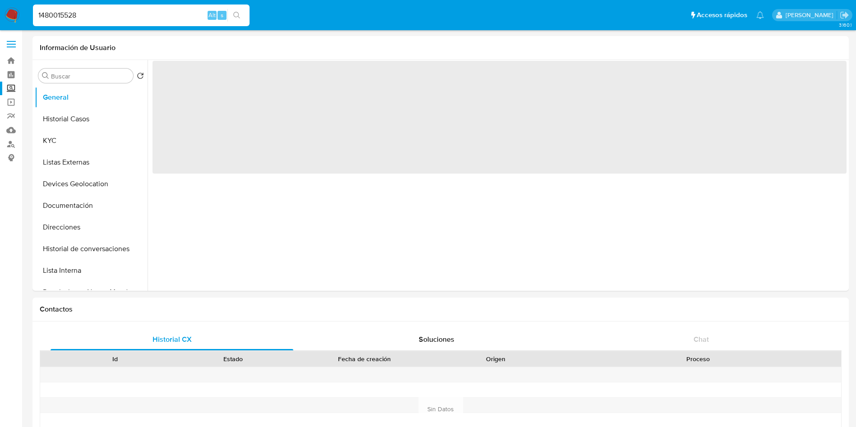
select select "10"
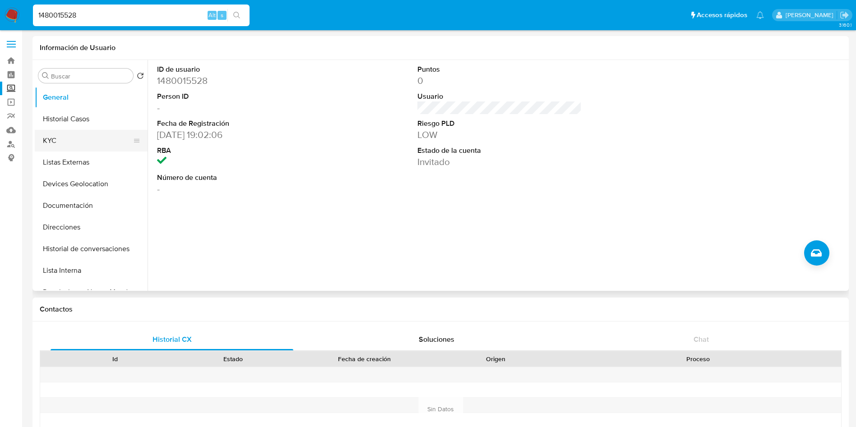
click at [89, 139] on button "KYC" at bounding box center [88, 141] width 106 height 22
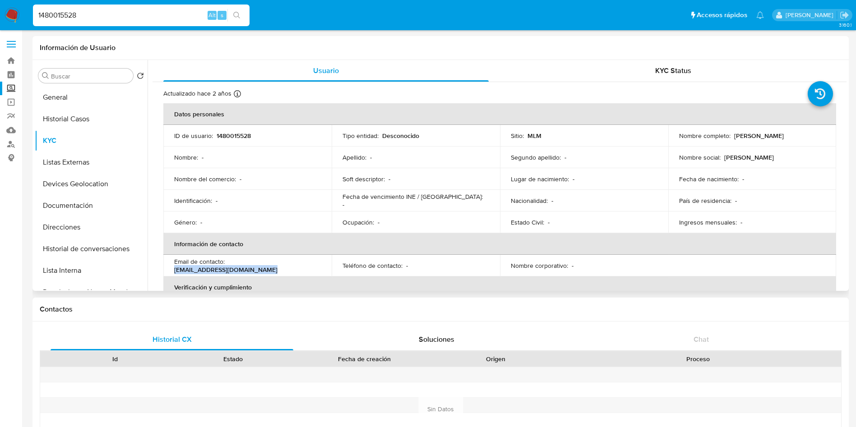
drag, startPoint x: 229, startPoint y: 266, endPoint x: 339, endPoint y: 267, distance: 110.1
click at [339, 267] on tr "Email de contacto : paco_espinoza1@hotmail.com Teléfono de contacto : - Nombre …" at bounding box center [499, 266] width 673 height 22
copy p "paco_espinoza1@hotmail.com"
click at [173, 12] on input "1480015528" at bounding box center [141, 15] width 217 height 12
drag, startPoint x: 173, startPoint y: 12, endPoint x: 0, endPoint y: -3, distance: 173.9
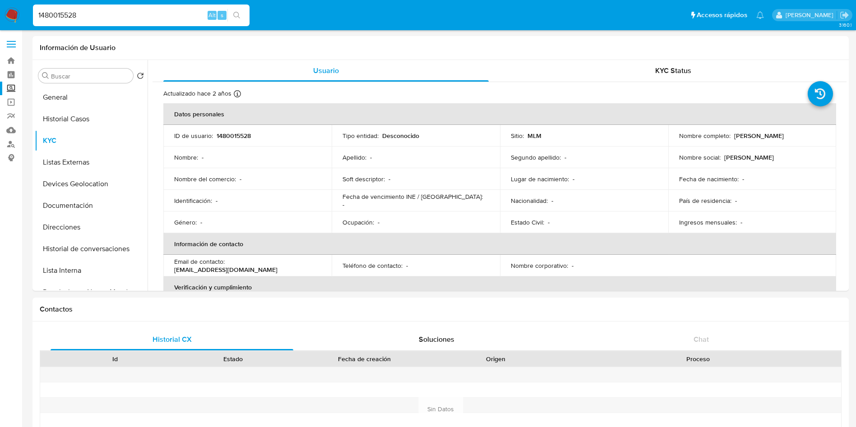
paste input "618244637"
type input "1618244637"
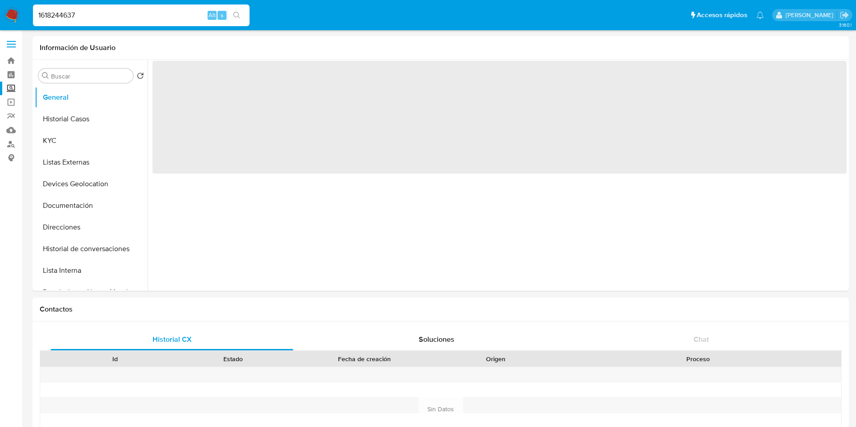
select select "10"
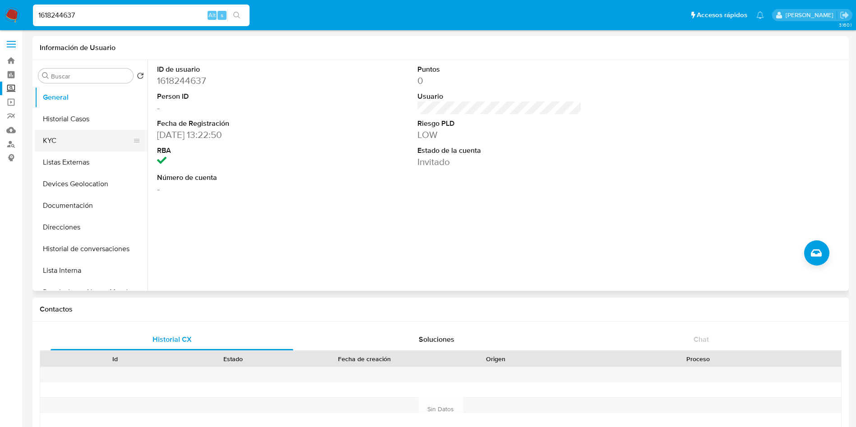
click at [79, 140] on button "KYC" at bounding box center [88, 141] width 106 height 22
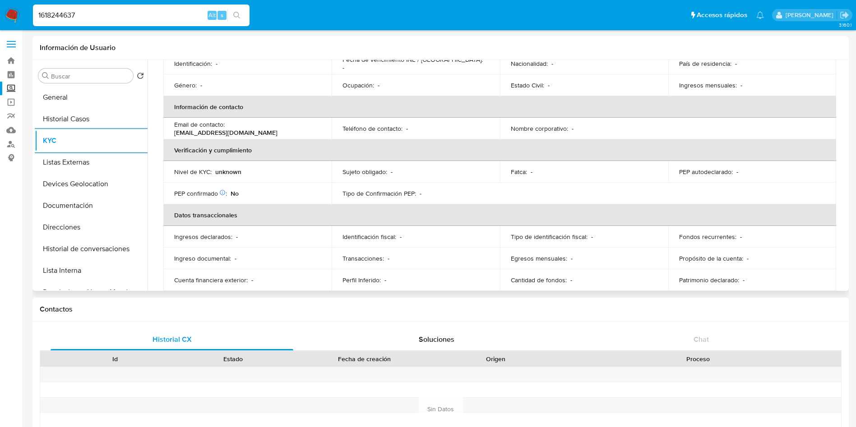
scroll to position [152, 0]
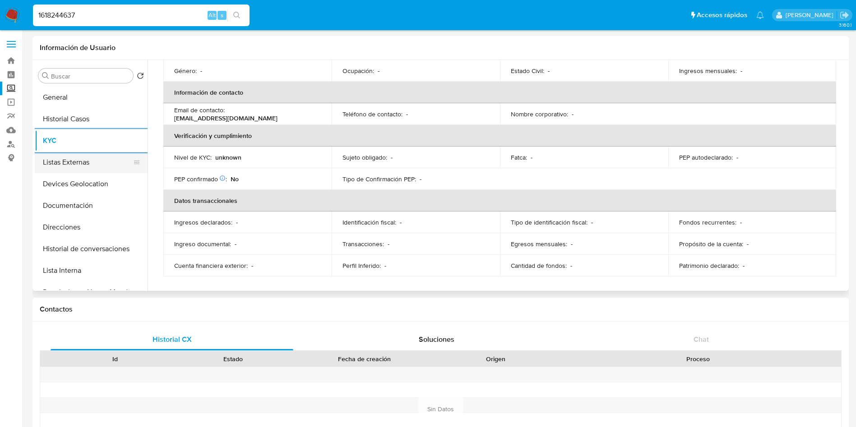
click at [106, 163] on button "Listas Externas" at bounding box center [88, 163] width 106 height 22
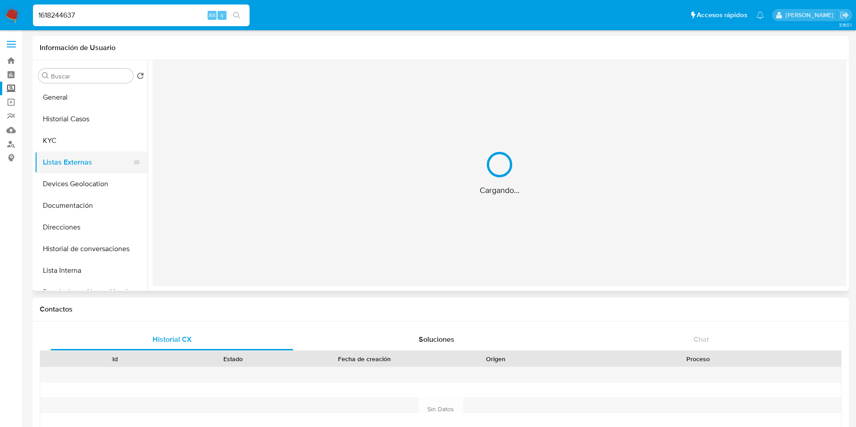
scroll to position [0, 0]
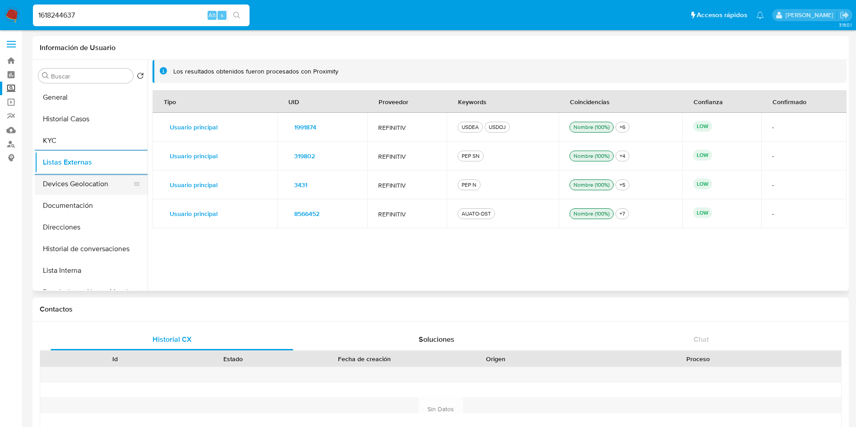
click at [73, 183] on button "Devices Geolocation" at bounding box center [88, 184] width 106 height 22
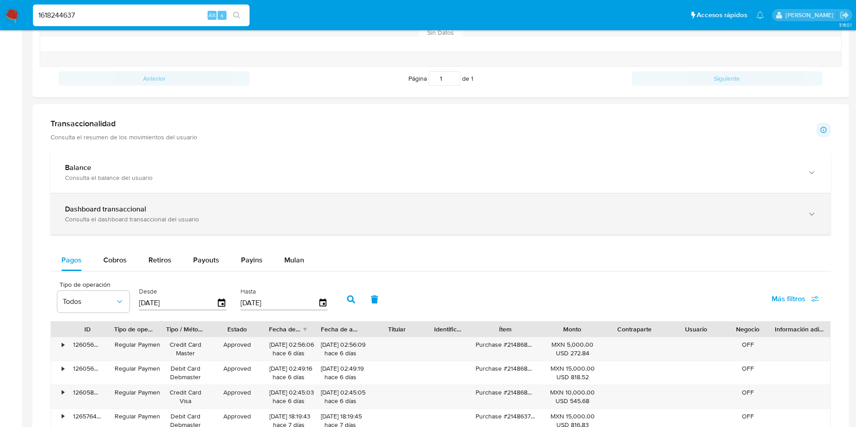
scroll to position [406, 0]
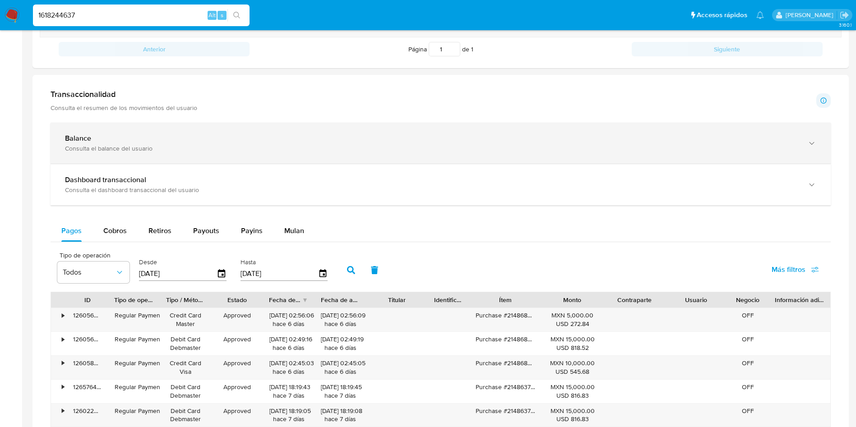
click at [169, 138] on div "Balance" at bounding box center [431, 138] width 733 height 9
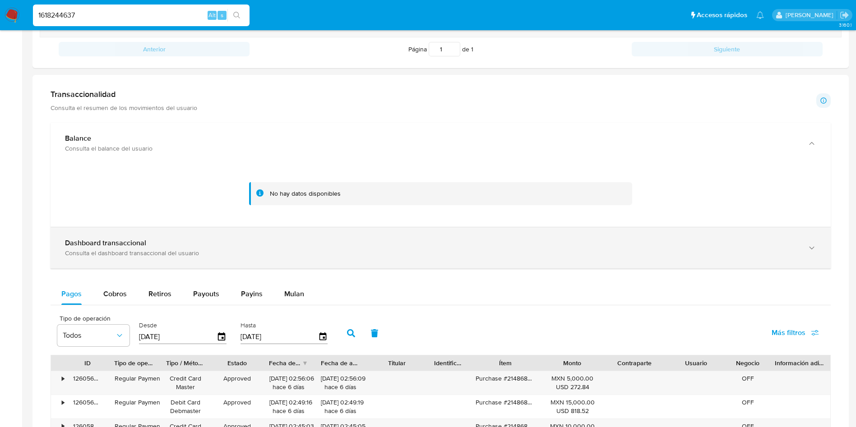
click at [230, 243] on div "Dashboard transaccional" at bounding box center [431, 243] width 733 height 9
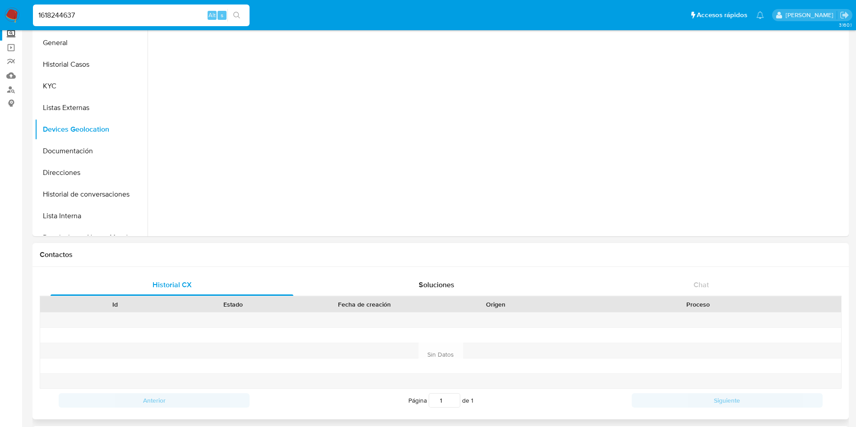
scroll to position [0, 0]
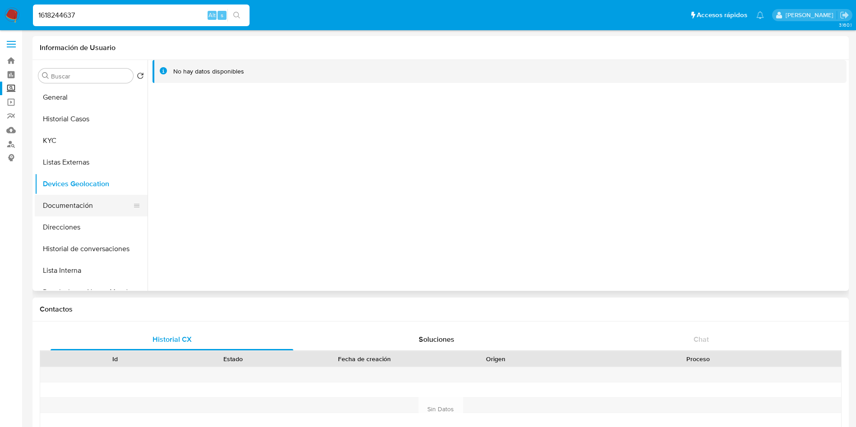
click at [85, 205] on button "Documentación" at bounding box center [88, 206] width 106 height 22
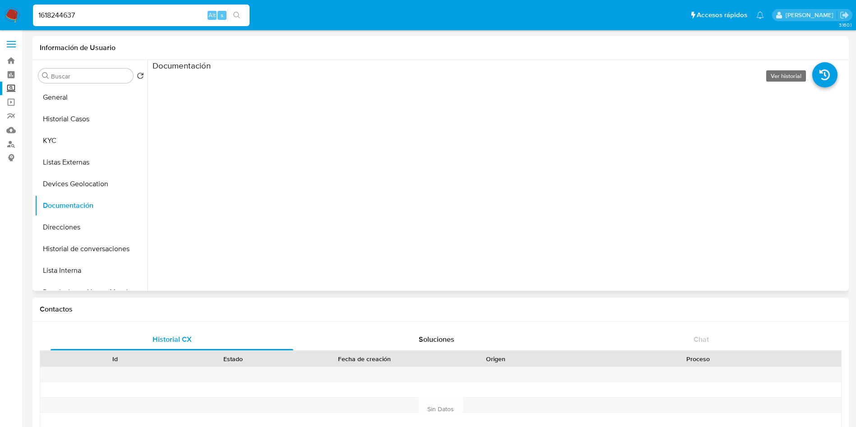
click at [822, 79] on icon at bounding box center [824, 74] width 25 height 25
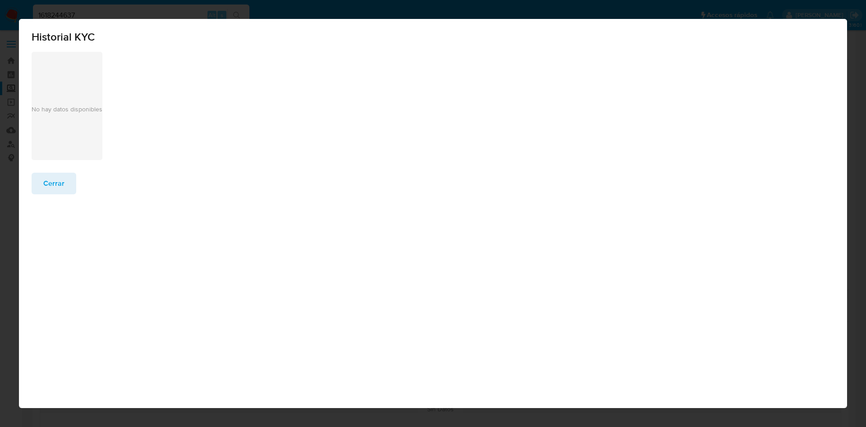
click at [61, 184] on span "Cerrar" at bounding box center [53, 184] width 21 height 20
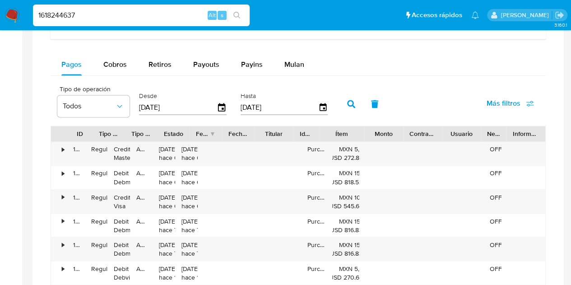
scroll to position [74, 0]
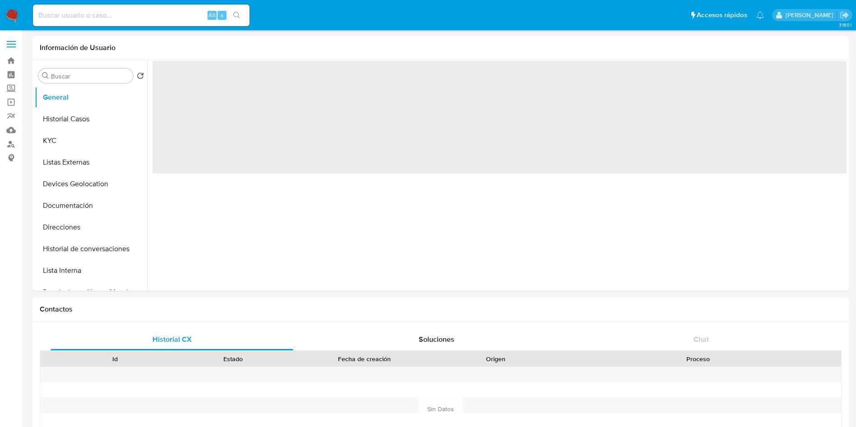
select select "10"
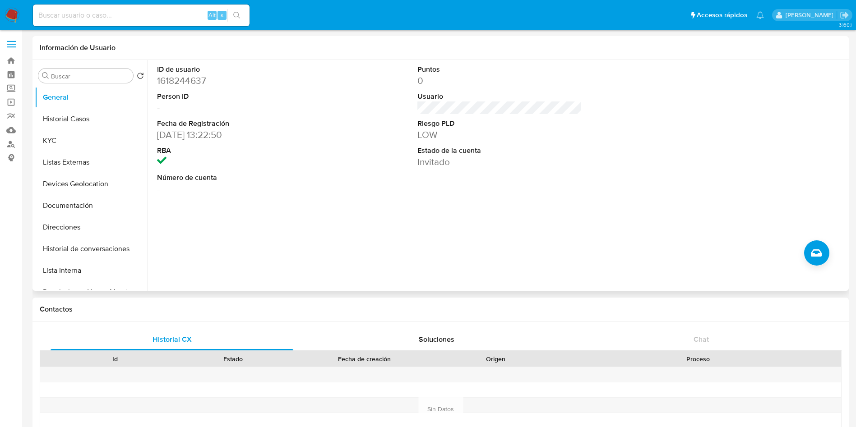
click at [198, 137] on dd "02/01/2024 13:22:50" at bounding box center [239, 135] width 165 height 13
drag, startPoint x: 204, startPoint y: 131, endPoint x: 153, endPoint y: 133, distance: 50.5
click at [153, 133] on div "ID de usuario 1618244637 Person ID - Fecha de Registración 02/01/2024 13:22:50 …" at bounding box center [239, 130] width 174 height 140
copy dd "02/01/2024"
click at [163, 14] on input at bounding box center [141, 15] width 217 height 12
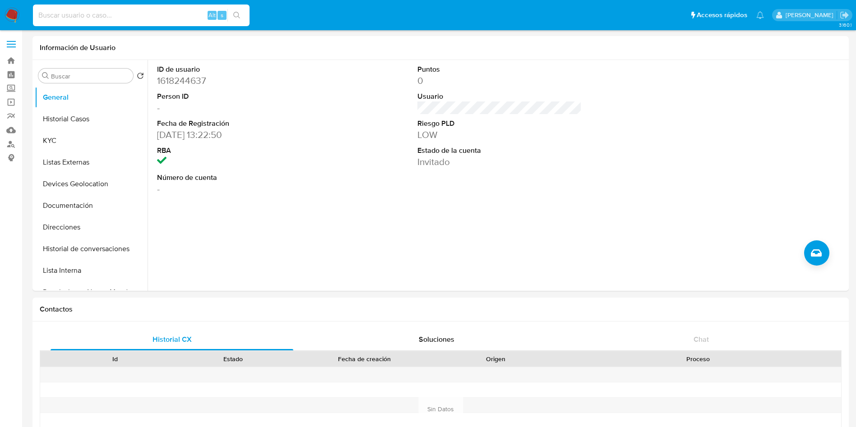
paste input "1625632213"
type input "1625632213"
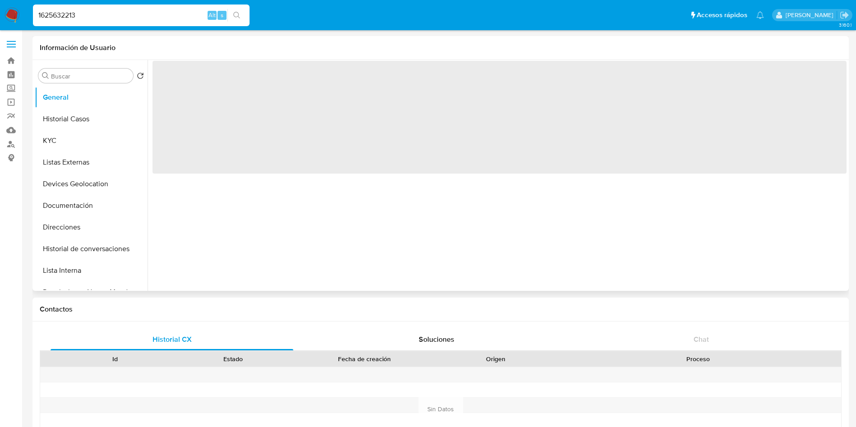
select select "10"
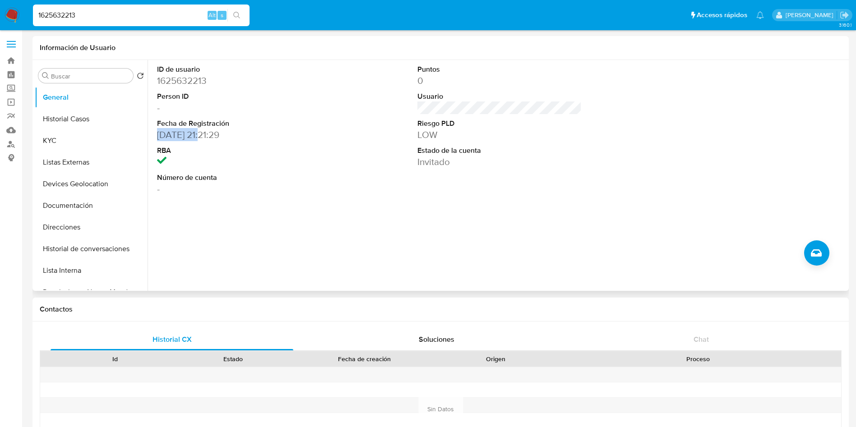
drag, startPoint x: 156, startPoint y: 137, endPoint x: 203, endPoint y: 137, distance: 46.9
click at [203, 137] on div "ID de usuario 1625632213 Person ID - Fecha de Registración 06/01/2024 21:21:29 …" at bounding box center [239, 130] width 174 height 140
copy dd "06/01/2024"
click at [480, 224] on div "ID de usuario 1625632213 Person ID - Fecha de Registración 06/01/2024 21:21:29 …" at bounding box center [497, 175] width 699 height 231
click at [56, 118] on button "Historial Casos" at bounding box center [88, 119] width 106 height 22
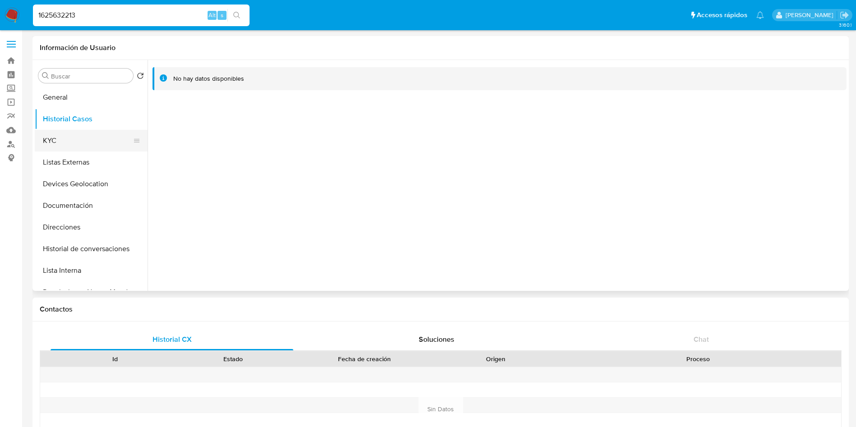
click at [75, 144] on button "KYC" at bounding box center [88, 141] width 106 height 22
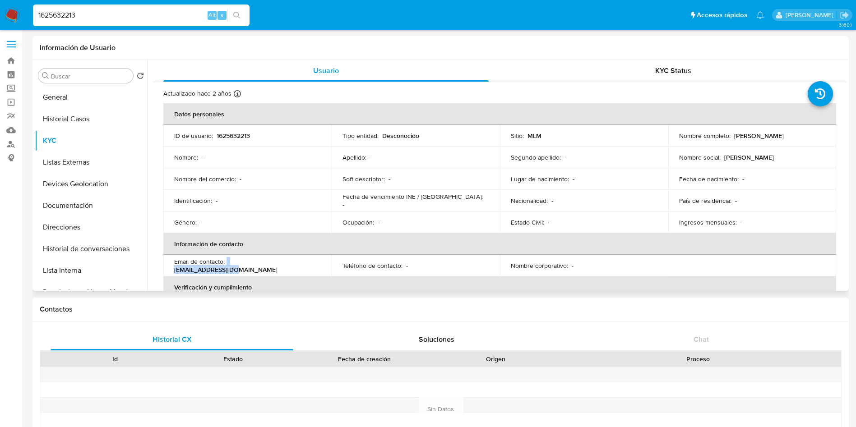
drag, startPoint x: 226, startPoint y: 264, endPoint x: 294, endPoint y: 261, distance: 67.7
click at [294, 261] on td "Email de contacto : onimagh7@gmail.com" at bounding box center [247, 266] width 168 height 22
copy div "[EMAIL_ADDRESS][DOMAIN_NAME]"
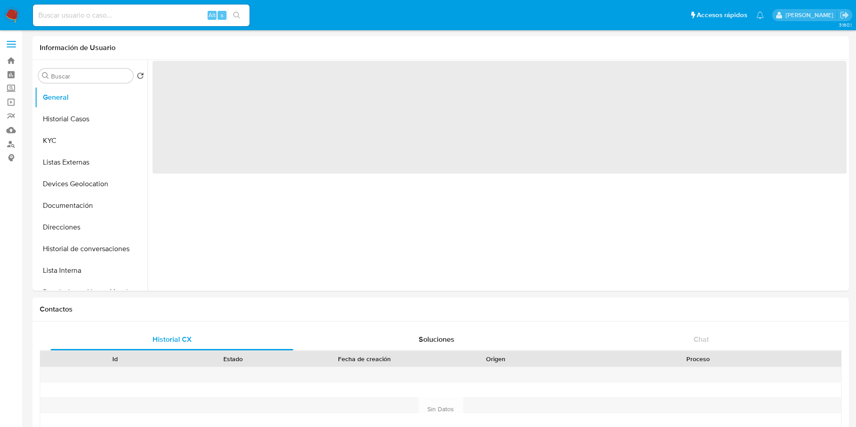
click at [138, 13] on input at bounding box center [141, 15] width 217 height 12
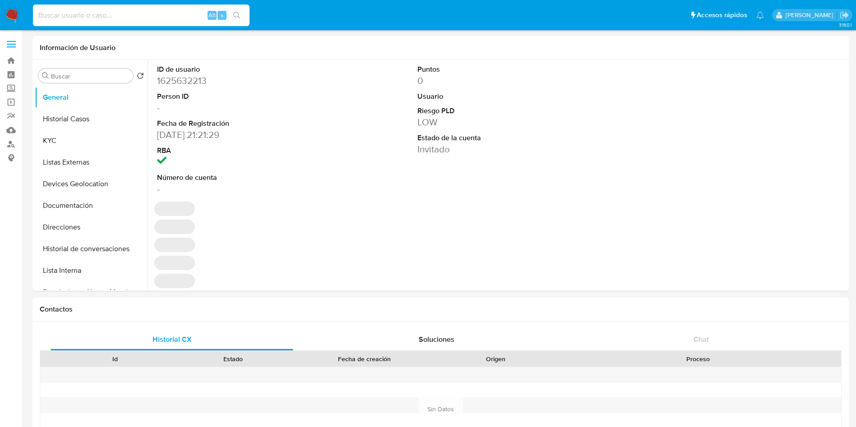
select select "10"
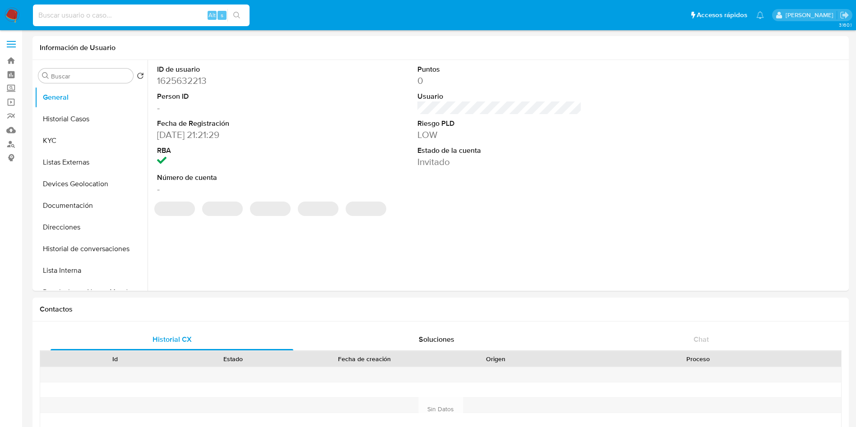
paste input "1269549859"
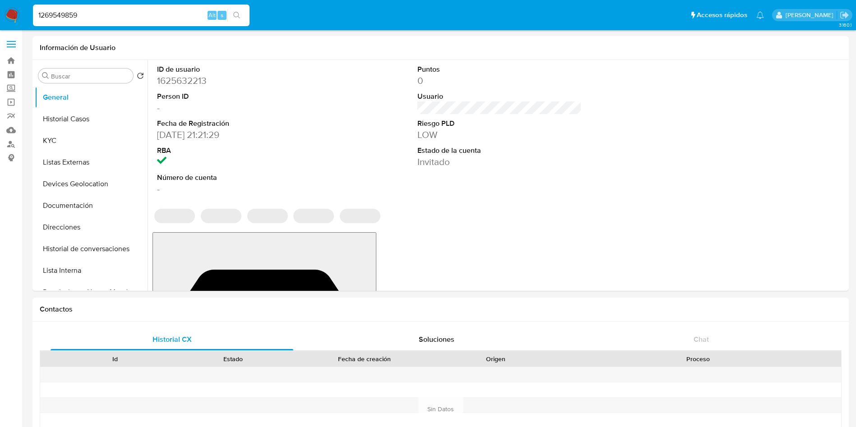
type input "1269549859"
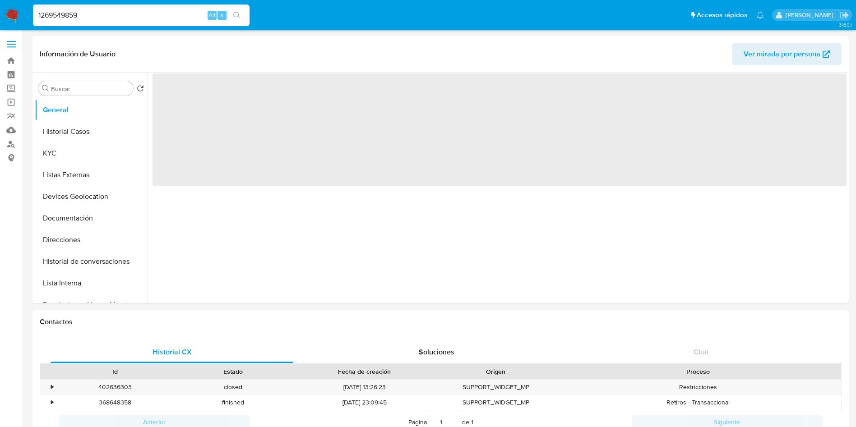
select select "10"
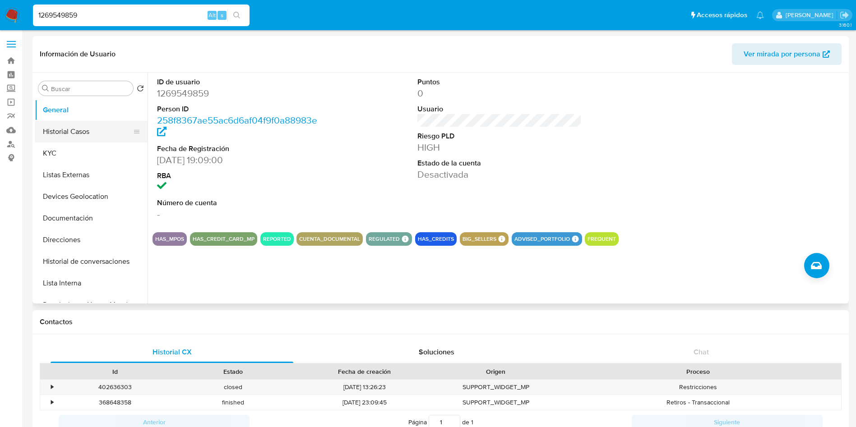
click at [86, 127] on button "Historial Casos" at bounding box center [88, 132] width 106 height 22
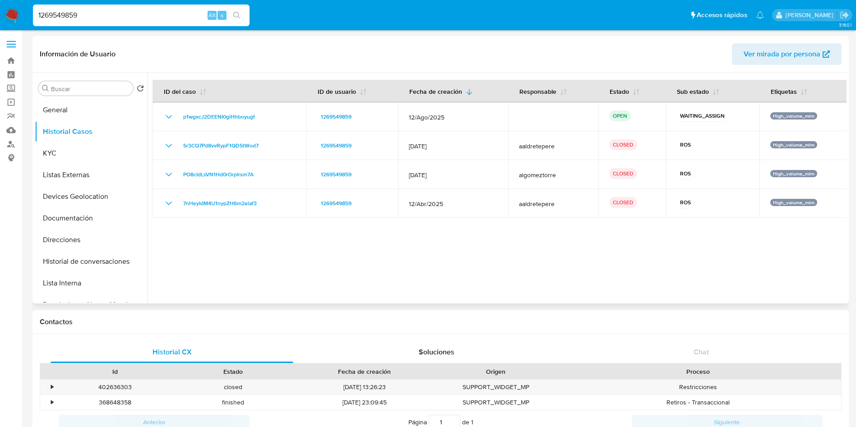
click at [591, 287] on div at bounding box center [497, 188] width 699 height 231
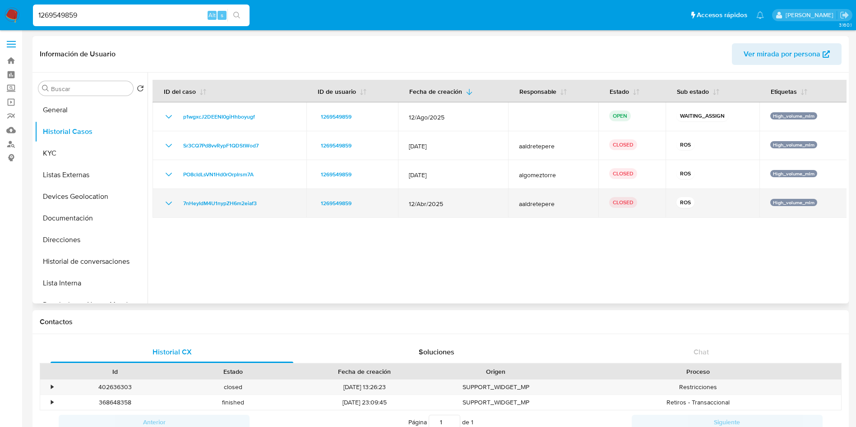
drag, startPoint x: 449, startPoint y: 207, endPoint x: 396, endPoint y: 204, distance: 52.8
click at [398, 204] on td "12/Abr/2025" at bounding box center [453, 203] width 110 height 29
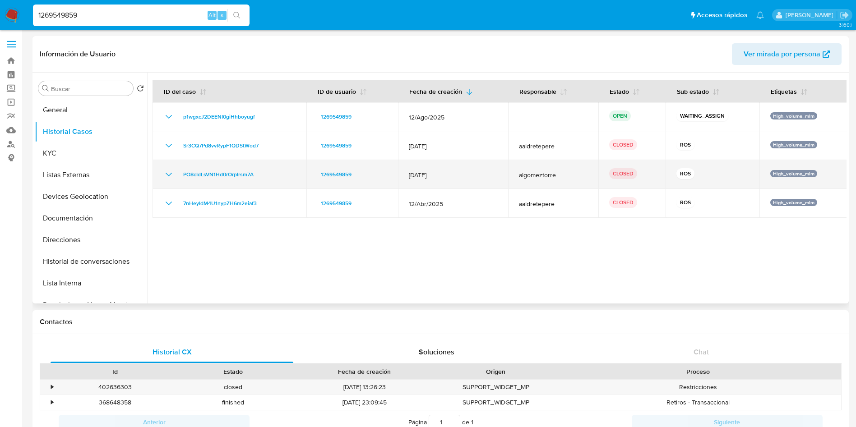
drag, startPoint x: 451, startPoint y: 176, endPoint x: 392, endPoint y: 167, distance: 58.8
click at [392, 167] on tr "PO8cIdLsVN1Hd0rOrpIrsm7A 1269549859 [DATE] algomeztorre CLOSED ROS High_volume_…" at bounding box center [499, 174] width 695 height 29
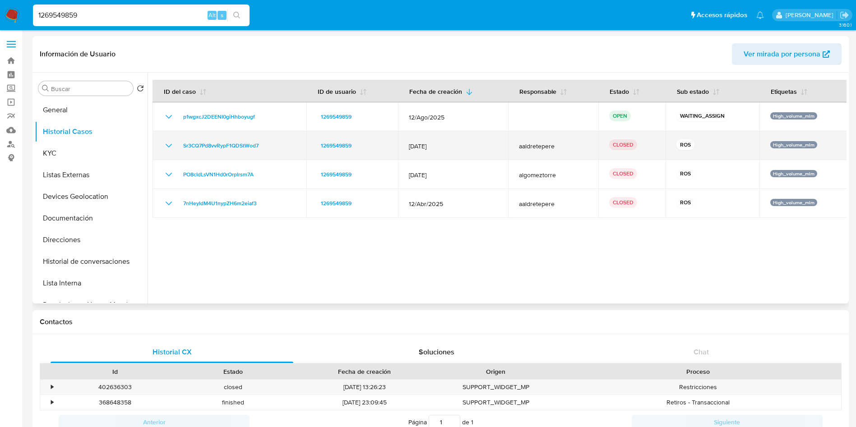
drag, startPoint x: 441, startPoint y: 146, endPoint x: 407, endPoint y: 144, distance: 34.3
click at [409, 144] on span "[DATE]" at bounding box center [453, 146] width 88 height 8
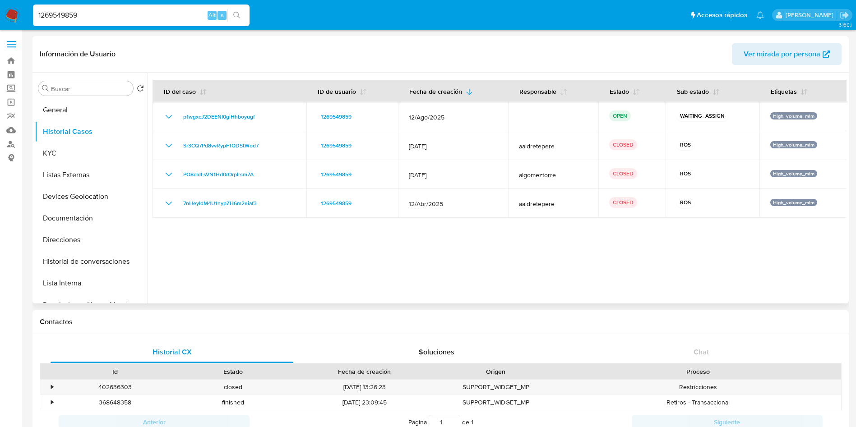
drag, startPoint x: 691, startPoint y: 267, endPoint x: 773, endPoint y: 240, distance: 86.0
click at [691, 267] on div at bounding box center [497, 188] width 699 height 231
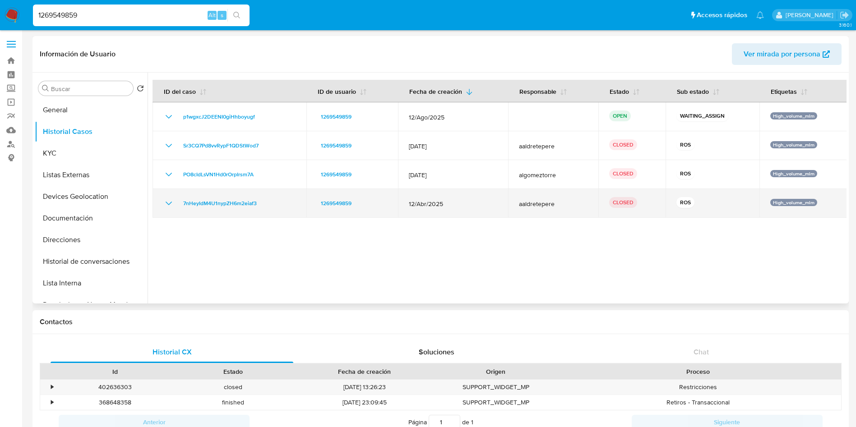
click at [167, 203] on icon "Mostrar/Ocultar" at bounding box center [168, 203] width 11 height 11
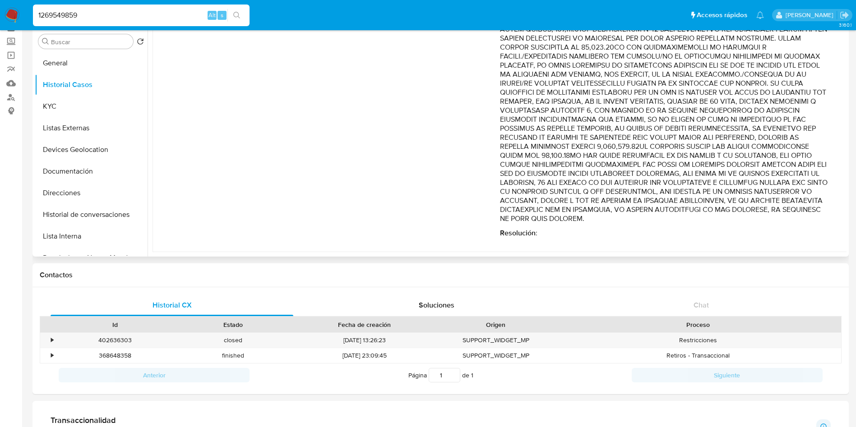
scroll to position [68, 0]
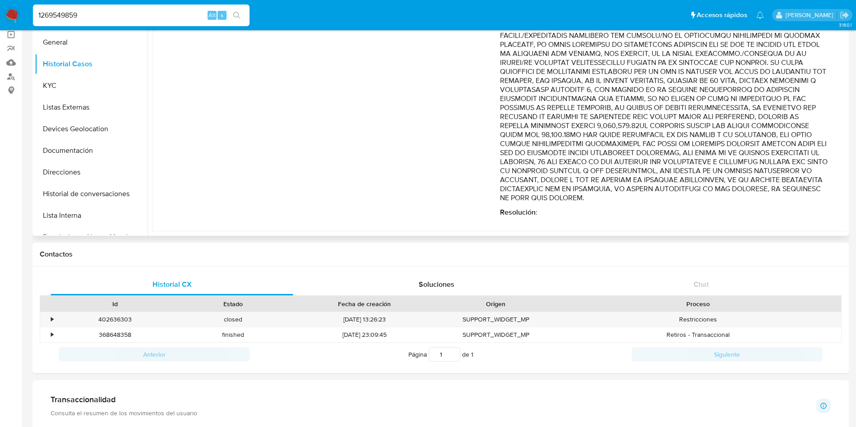
click at [765, 204] on div "Comentario : Resolución :" at bounding box center [664, 70] width 329 height 294
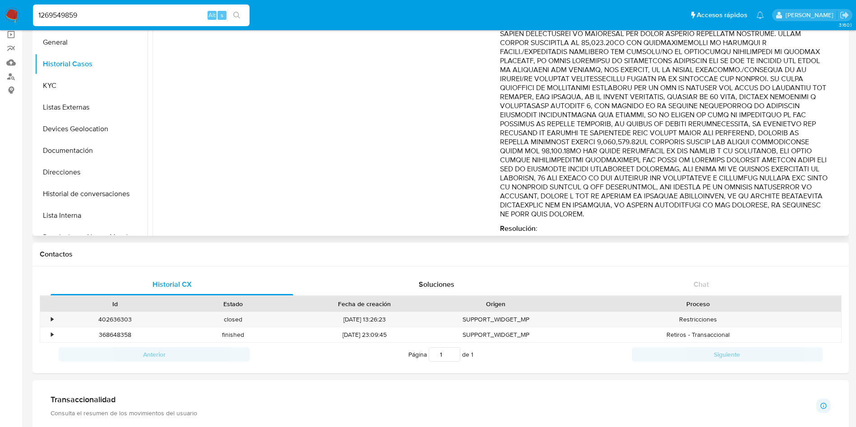
scroll to position [242, 0]
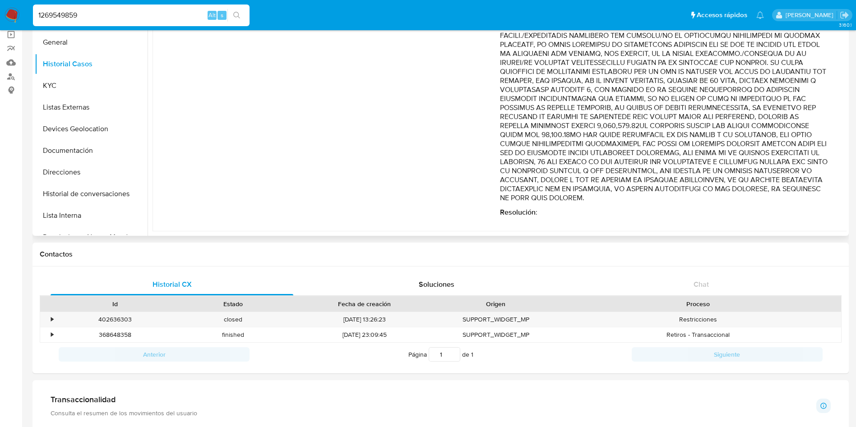
drag, startPoint x: 663, startPoint y: 66, endPoint x: 761, endPoint y: 204, distance: 170.1
click at [761, 204] on div "Comentario : Resolución :" at bounding box center [664, 70] width 329 height 294
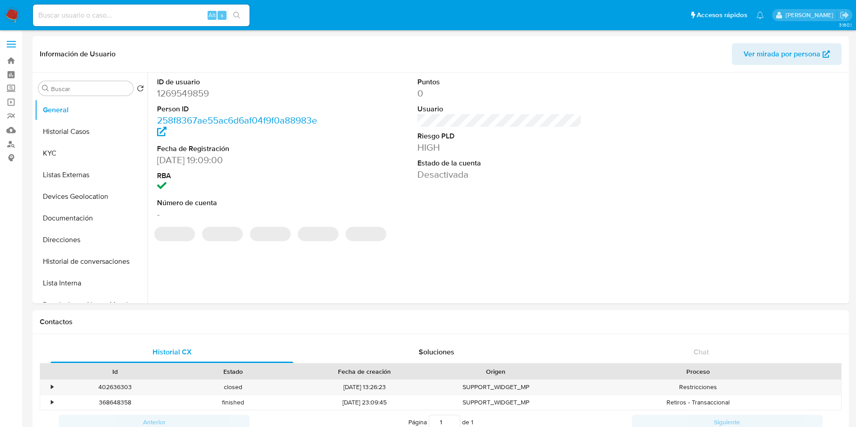
select select "10"
click at [146, 19] on input at bounding box center [141, 15] width 217 height 12
paste input "801604544"
type input "801604544"
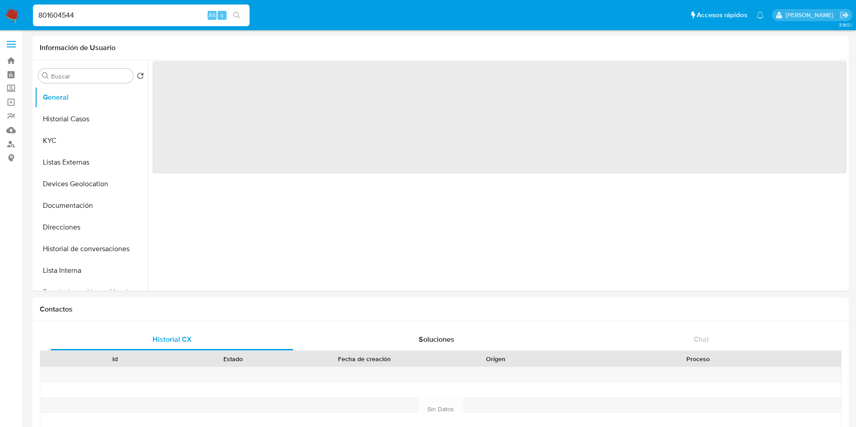
select select "10"
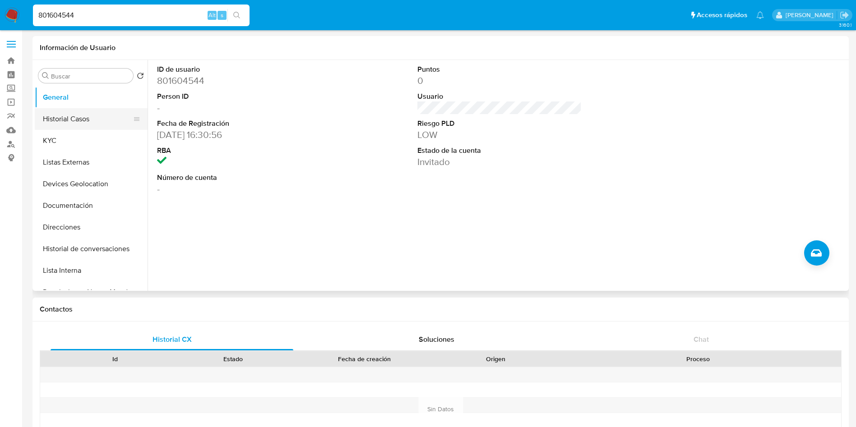
click at [65, 124] on button "Historial Casos" at bounding box center [88, 119] width 106 height 22
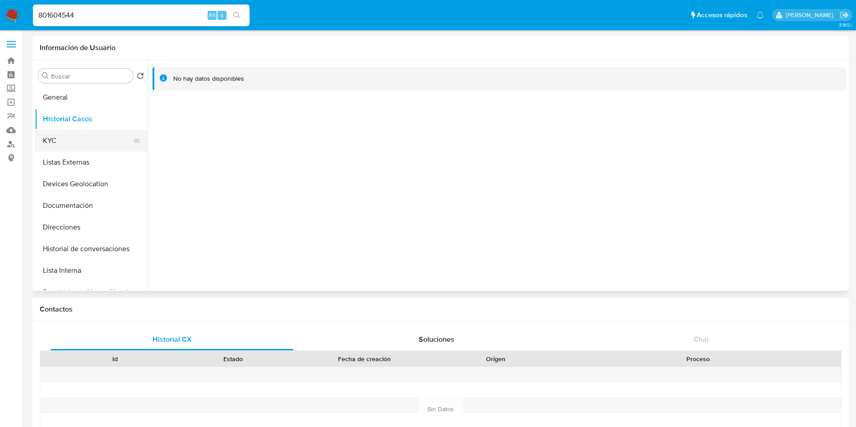
click at [65, 136] on button "KYC" at bounding box center [88, 141] width 106 height 22
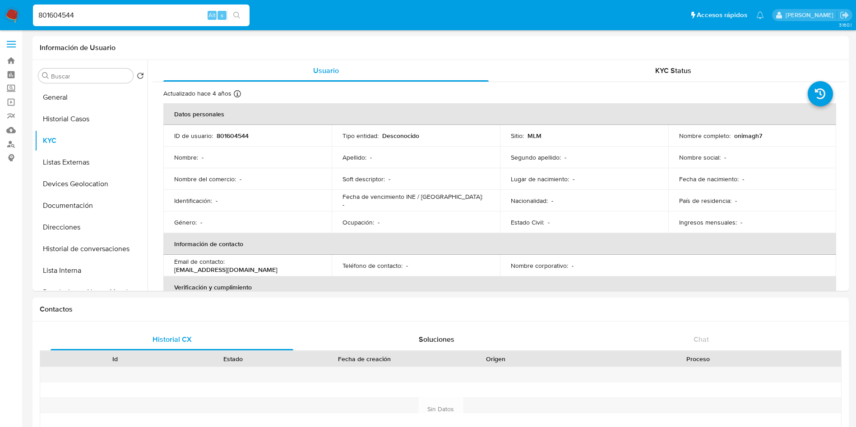
click at [118, 17] on input "801604544" at bounding box center [141, 15] width 217 height 12
drag, startPoint x: 123, startPoint y: 16, endPoint x: 0, endPoint y: -4, distance: 124.8
paste input "1269549859"
type input "1269549859"
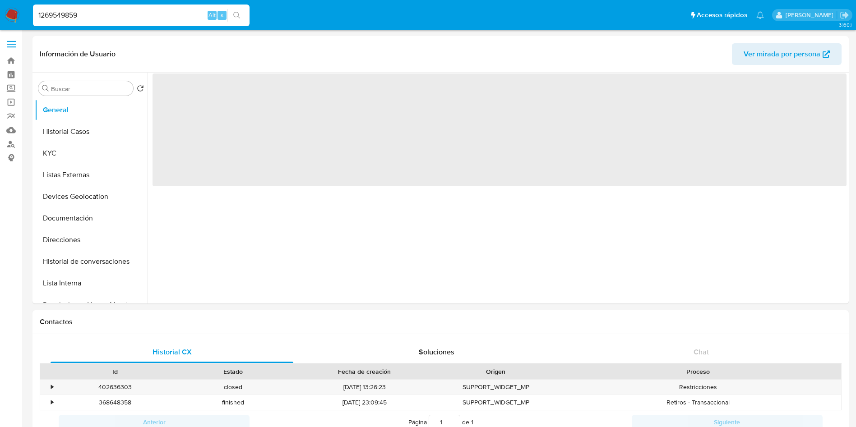
select select "10"
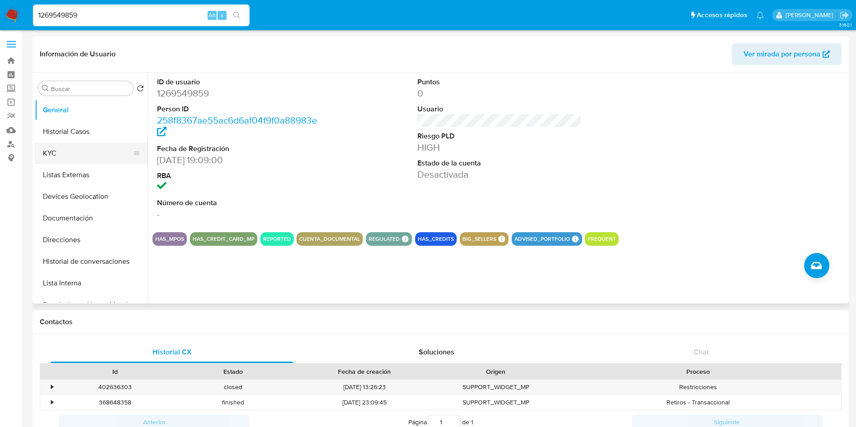
click at [89, 155] on button "KYC" at bounding box center [88, 154] width 106 height 22
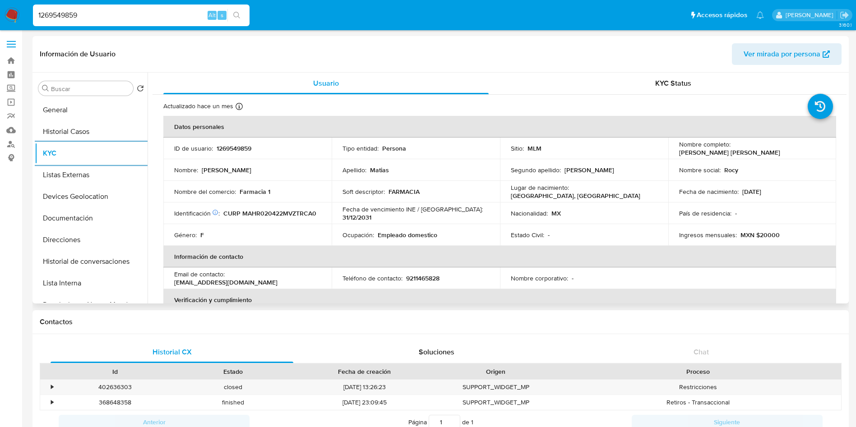
click at [418, 278] on p "9211465828" at bounding box center [422, 278] width 33 height 8
copy p "9211465828"
drag, startPoint x: 290, startPoint y: 281, endPoint x: 172, endPoint y: 285, distance: 117.3
click at [172, 285] on td "Email de contacto : [EMAIL_ADDRESS][DOMAIN_NAME]" at bounding box center [247, 278] width 168 height 22
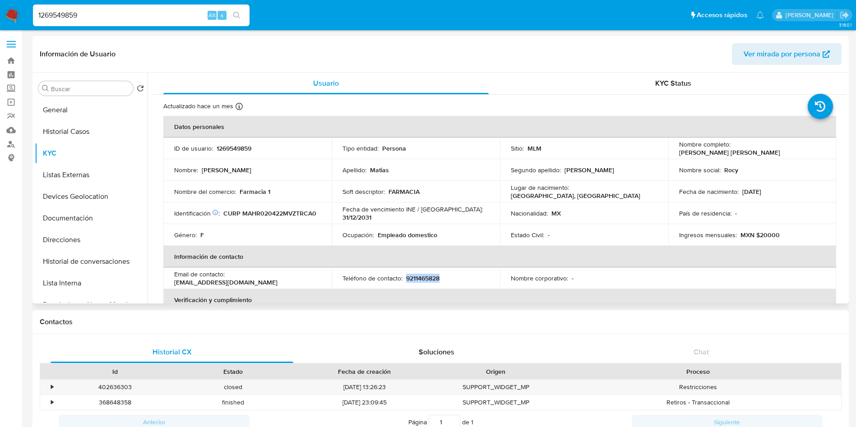
copy p "[EMAIL_ADDRESS][DOMAIN_NAME]"
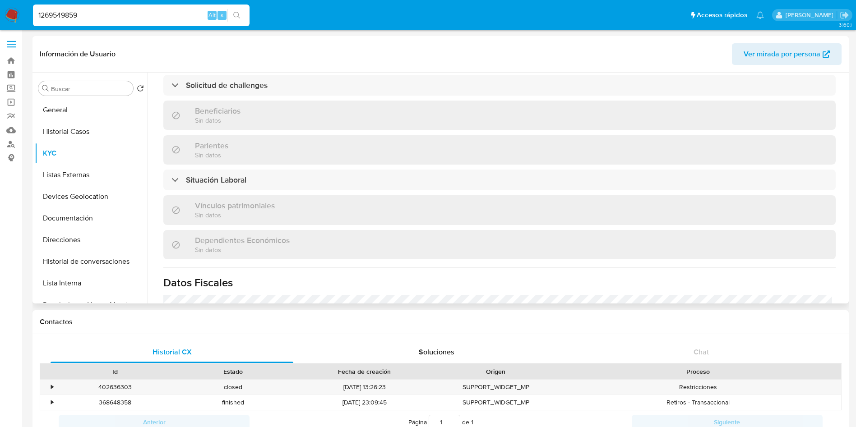
scroll to position [352, 0]
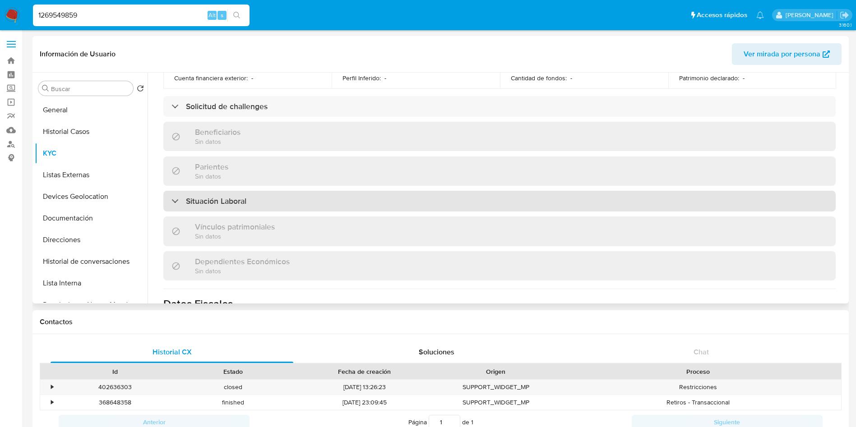
click at [298, 192] on div "Situación Laboral" at bounding box center [499, 201] width 672 height 21
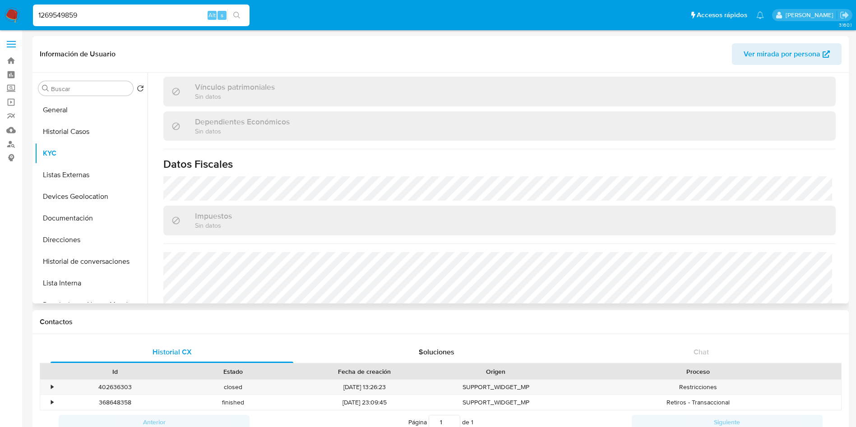
scroll to position [680, 0]
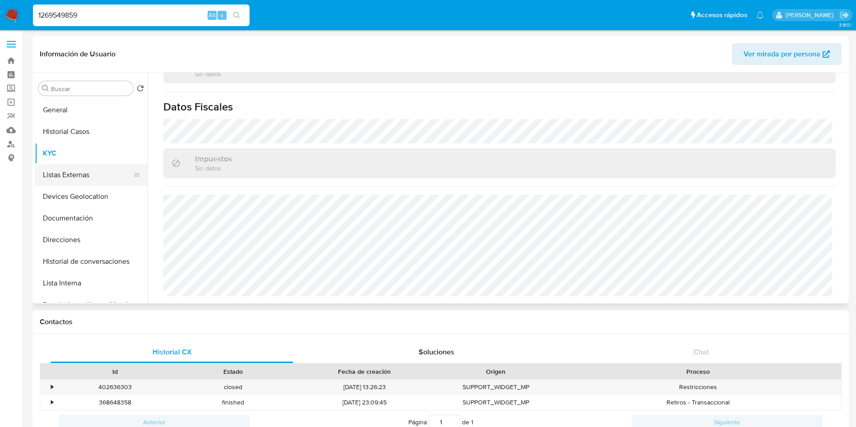
click at [74, 180] on button "Listas Externas" at bounding box center [88, 175] width 106 height 22
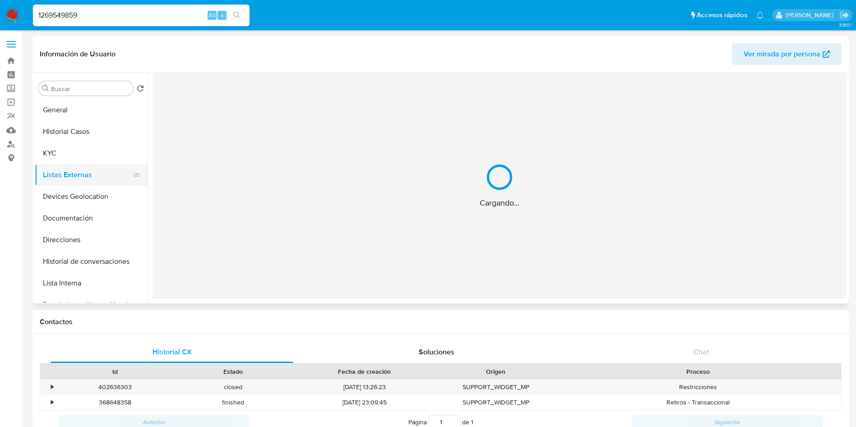
scroll to position [0, 0]
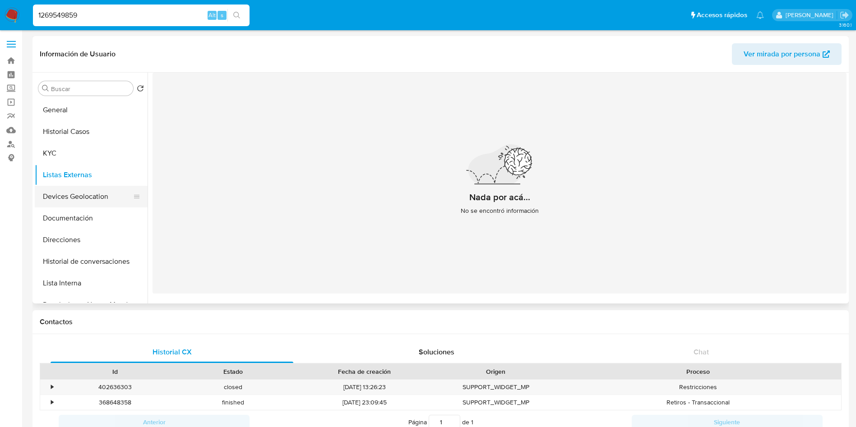
click at [99, 198] on button "Devices Geolocation" at bounding box center [88, 197] width 106 height 22
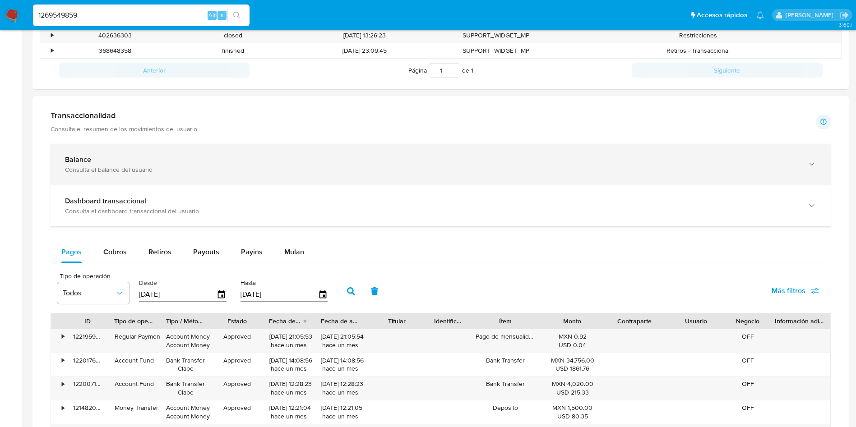
scroll to position [271, 0]
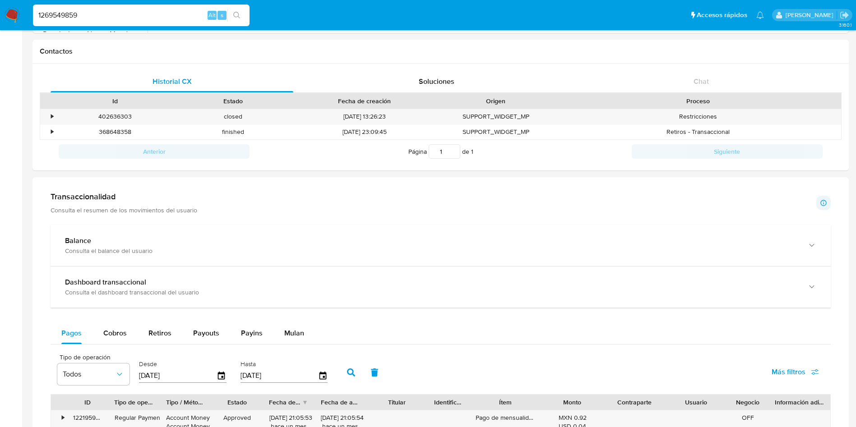
click at [194, 222] on div "Transaccionalidad Consulta el resumen de los movimientos del usuario Informació…" at bounding box center [441, 432] width 802 height 496
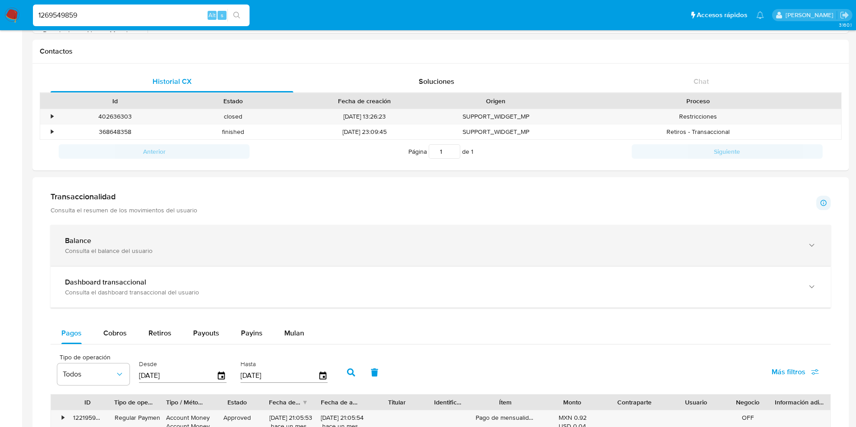
click at [211, 240] on div "Balance" at bounding box center [431, 240] width 733 height 9
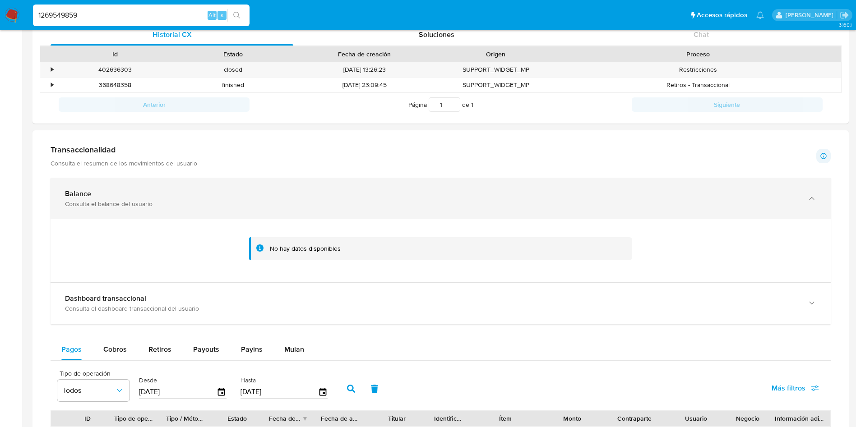
scroll to position [338, 0]
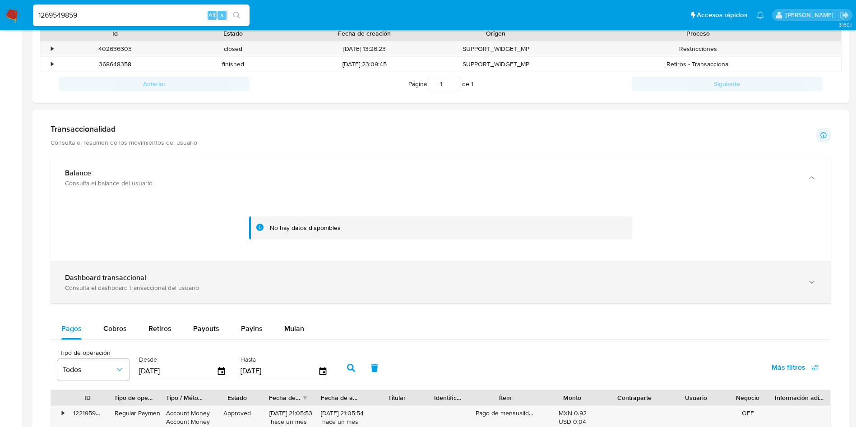
click at [361, 277] on div "Dashboard transaccional" at bounding box center [431, 277] width 733 height 9
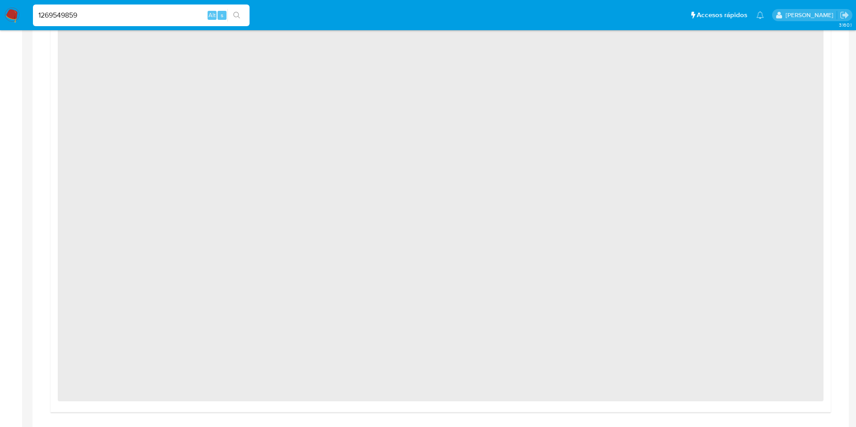
scroll to position [541, 0]
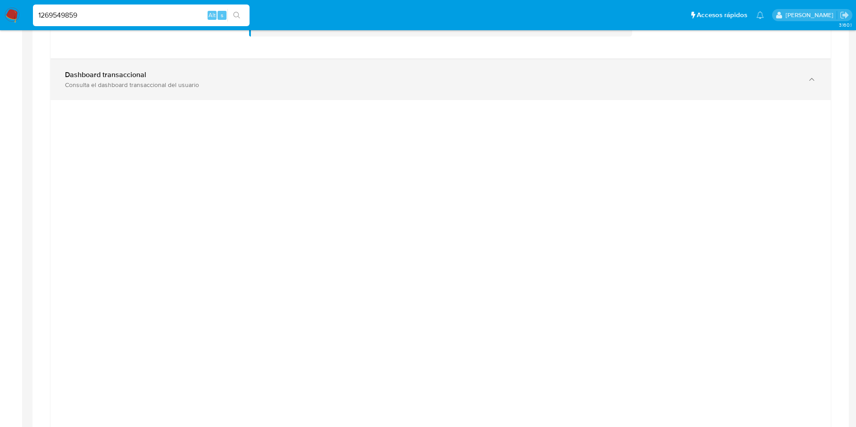
click at [302, 81] on div "Consulta el dashboard transaccional del usuario" at bounding box center [431, 85] width 733 height 8
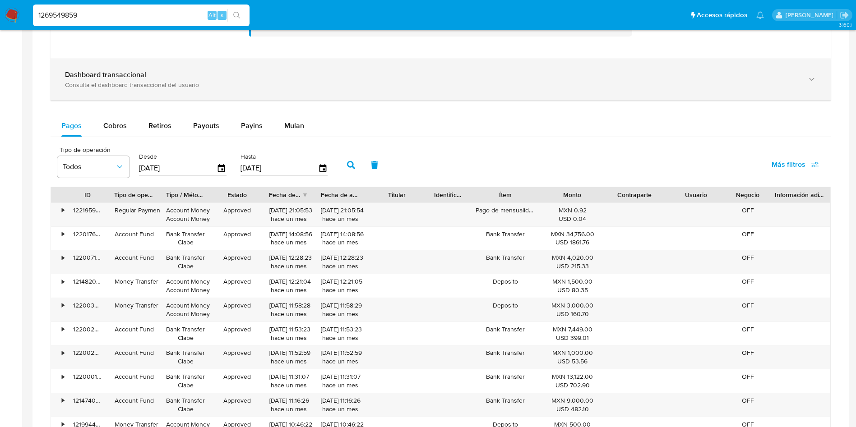
click at [305, 79] on div "Dashboard transaccional" at bounding box center [431, 74] width 733 height 9
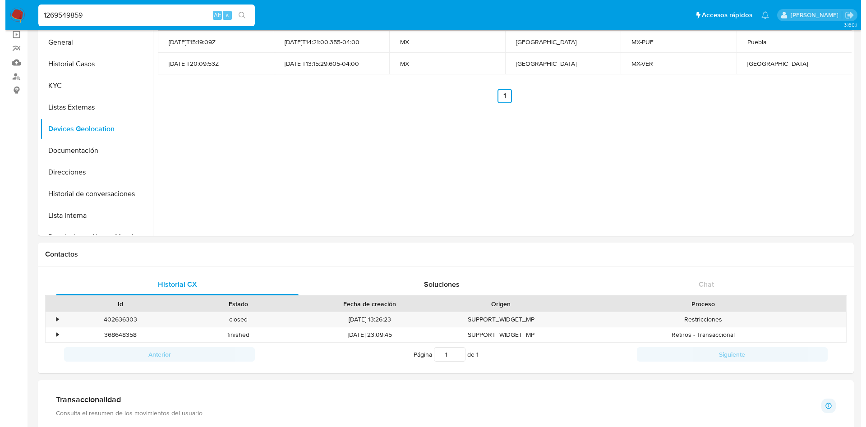
scroll to position [0, 0]
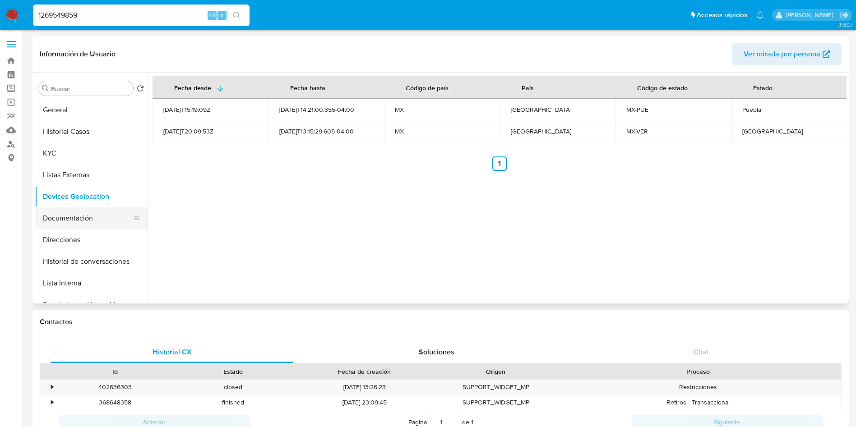
click at [65, 211] on button "Documentación" at bounding box center [88, 218] width 106 height 22
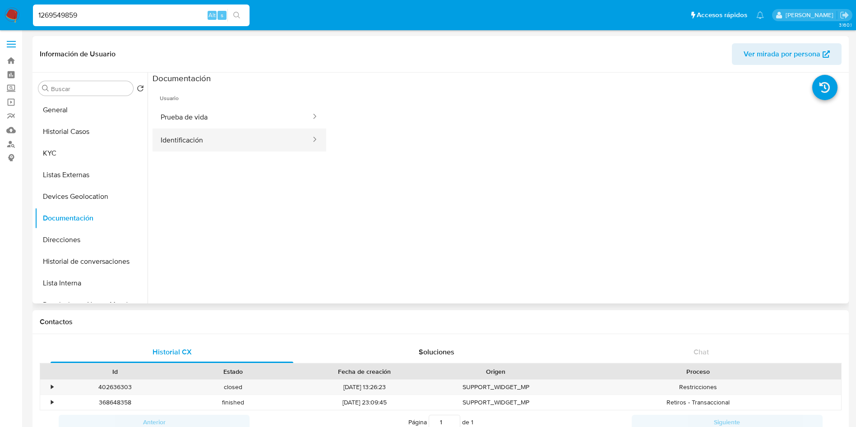
click at [216, 150] on button "Identificación" at bounding box center [231, 140] width 159 height 23
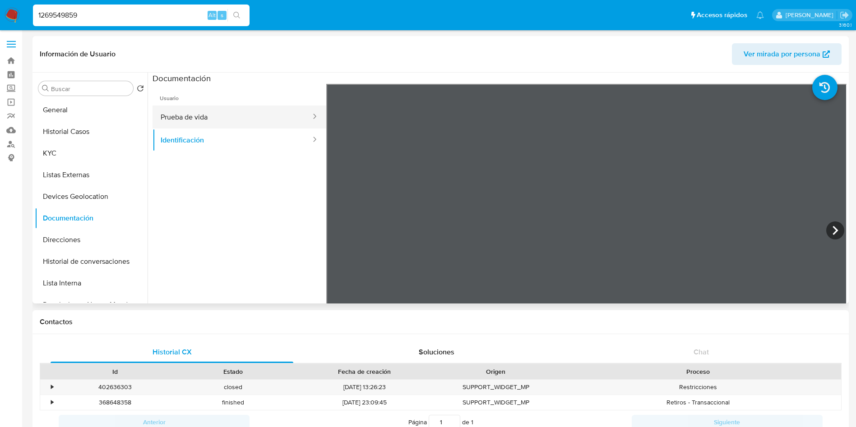
click at [214, 121] on button "Prueba de vida" at bounding box center [231, 117] width 159 height 23
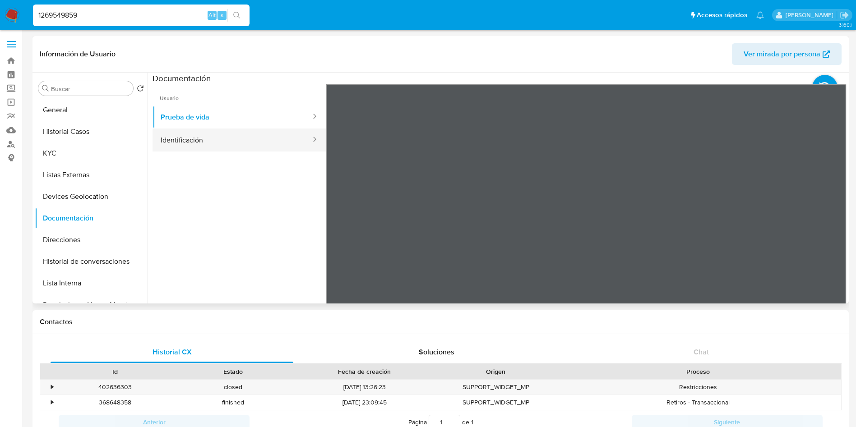
click at [215, 140] on button "Identificación" at bounding box center [231, 140] width 159 height 23
click at [835, 228] on icon at bounding box center [835, 230] width 18 height 18
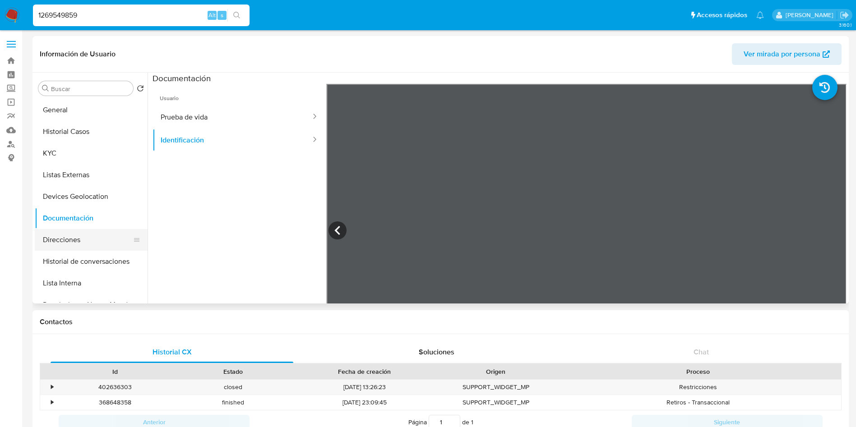
click at [87, 241] on button "Direcciones" at bounding box center [88, 240] width 106 height 22
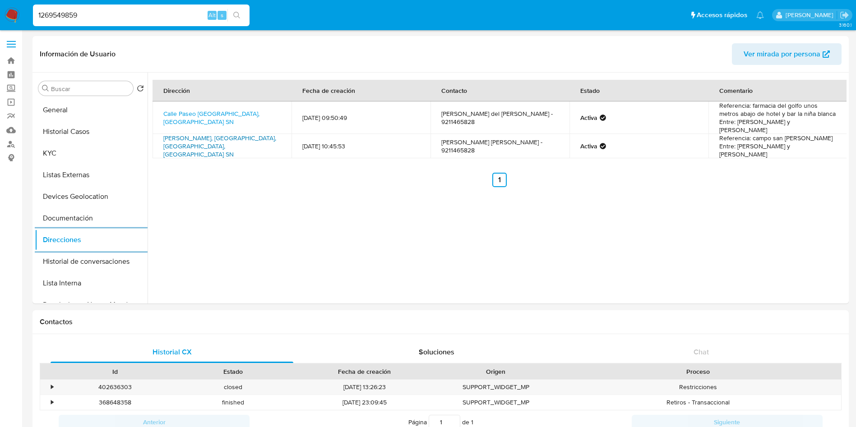
click at [197, 141] on link "[PERSON_NAME], [GEOGRAPHIC_DATA], [GEOGRAPHIC_DATA], [GEOGRAPHIC_DATA] SN" at bounding box center [219, 146] width 113 height 25
click at [88, 263] on button "Historial de conversaciones" at bounding box center [88, 262] width 106 height 22
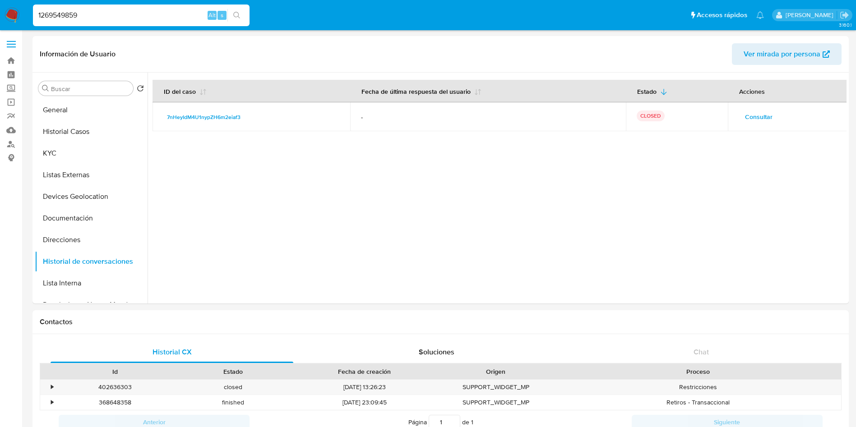
click at [757, 116] on span "Consultar" at bounding box center [759, 117] width 28 height 13
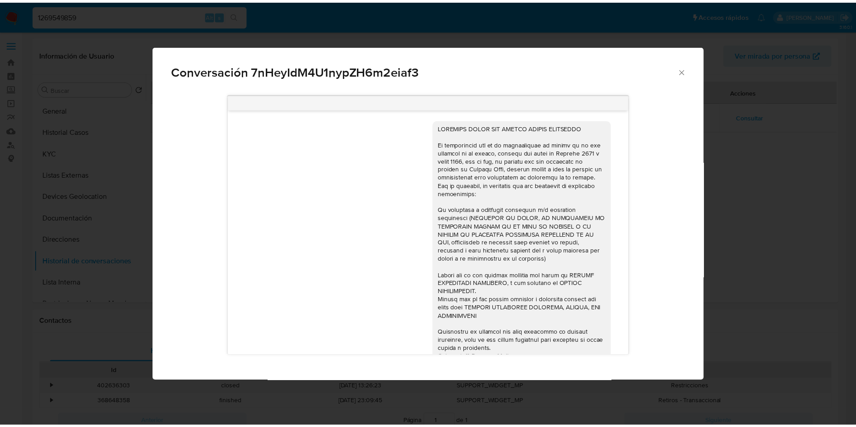
scroll to position [35, 0]
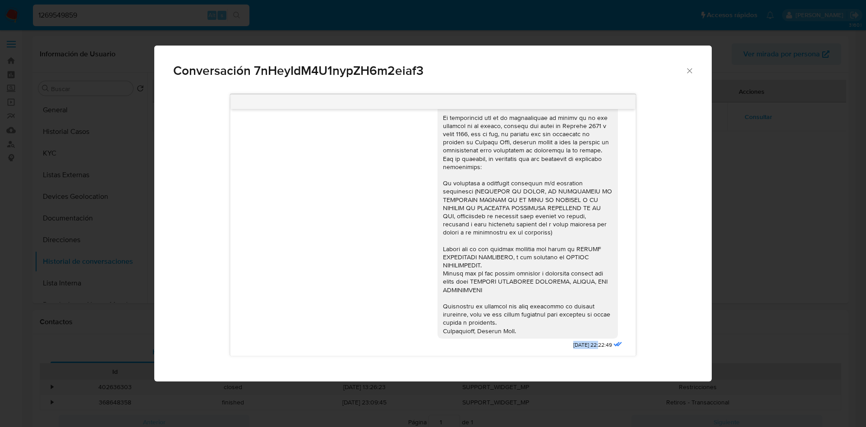
drag, startPoint x: 553, startPoint y: 341, endPoint x: 578, endPoint y: 340, distance: 25.3
click at [578, 340] on div "[DATE] 22:22:49" at bounding box center [531, 219] width 187 height 264
copy span "[DATE]"
click at [689, 71] on icon "Cerrar" at bounding box center [689, 70] width 9 height 9
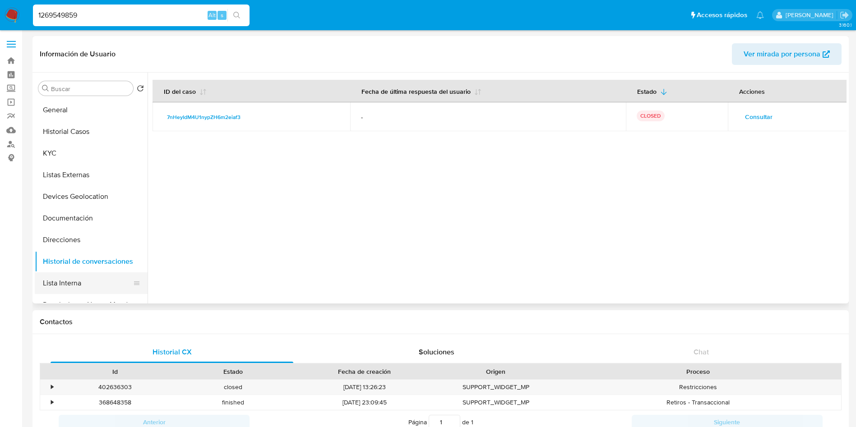
drag, startPoint x: 82, startPoint y: 273, endPoint x: 78, endPoint y: 275, distance: 4.6
click at [79, 274] on button "Lista Interna" at bounding box center [88, 283] width 106 height 22
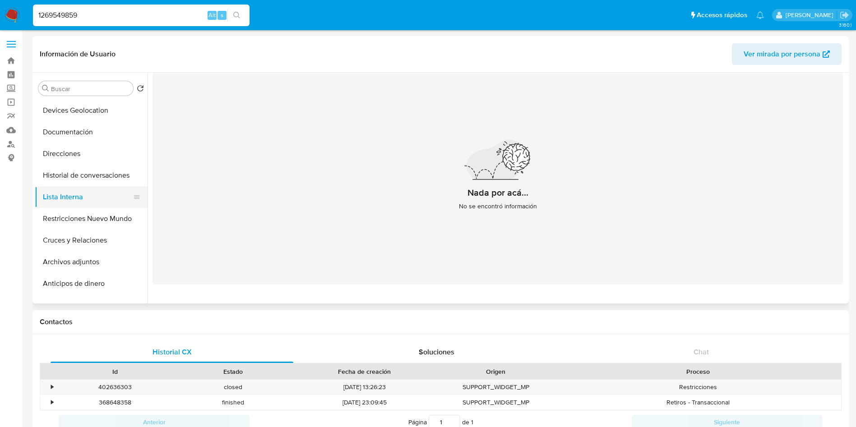
scroll to position [135, 0]
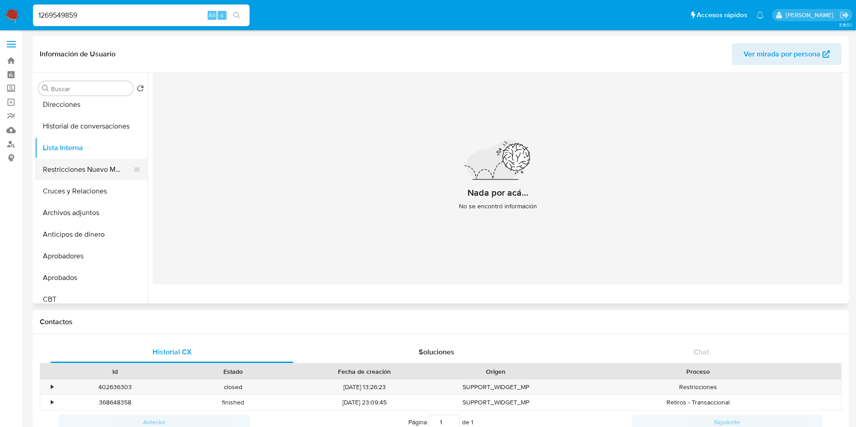
click at [96, 174] on button "Restricciones Nuevo Mundo" at bounding box center [88, 170] width 106 height 22
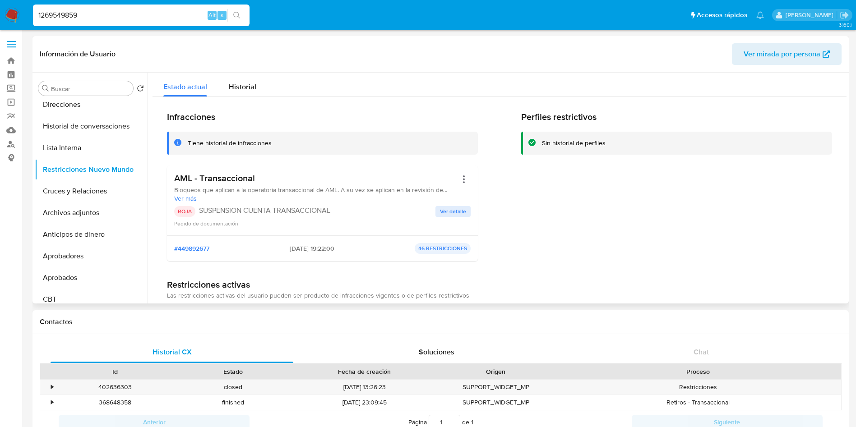
click at [266, 207] on p "SUSPENSION CUENTA TRANSACCIONAL" at bounding box center [317, 210] width 236 height 9
click at [258, 212] on p "SUSPENSION CUENTA TRANSACCIONAL" at bounding box center [317, 210] width 236 height 9
drag, startPoint x: 201, startPoint y: 211, endPoint x: 329, endPoint y: 207, distance: 128.6
click at [329, 207] on p "SUSPENSION CUENTA TRANSACCIONAL" at bounding box center [317, 210] width 236 height 9
click at [240, 85] on span "Historial" at bounding box center [243, 87] width 28 height 10
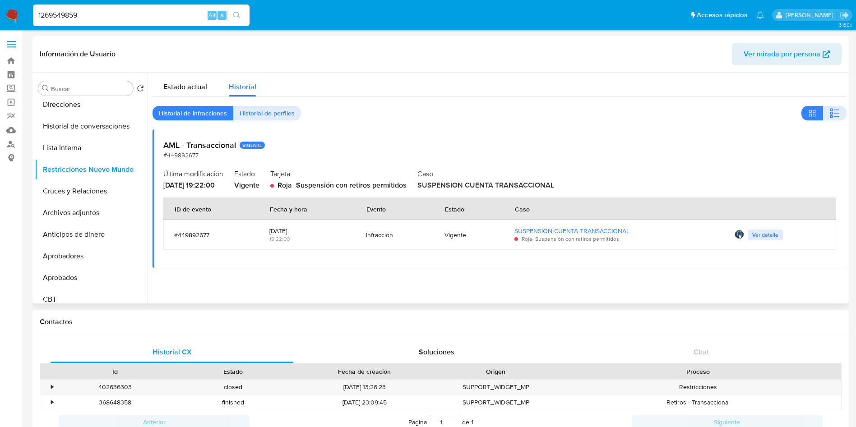
click at [203, 185] on span "[DATE] 19:22:00" at bounding box center [188, 185] width 51 height 10
drag, startPoint x: 161, startPoint y: 186, endPoint x: 202, endPoint y: 186, distance: 40.1
click at [202, 186] on div "AML - Transaccional VIGENTE #449892677 Última modificación [DATE] 19:22:00 Esta…" at bounding box center [499, 198] width 694 height 138
click at [762, 239] on span "Ver detalle" at bounding box center [765, 235] width 26 height 9
